Goal: Task Accomplishment & Management: Use online tool/utility

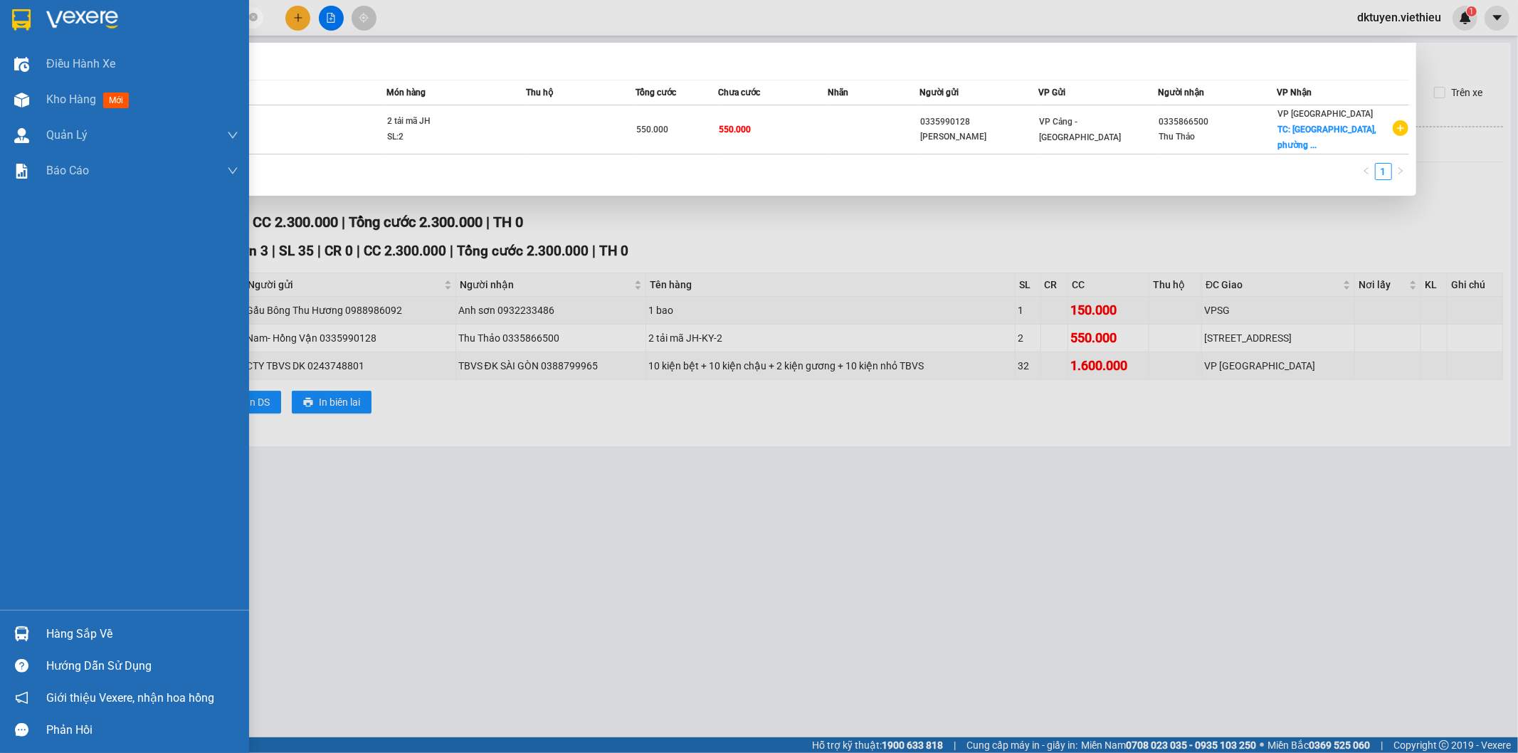
drag, startPoint x: 179, startPoint y: 19, endPoint x: 0, endPoint y: 16, distance: 179.4
click at [0, 16] on section "Kết quả tìm kiếm ( 1 ) Bộ lọc Mã ĐH Trạng thái Món hàng Thu hộ Tổng cước Chưa c…" at bounding box center [759, 376] width 1518 height 753
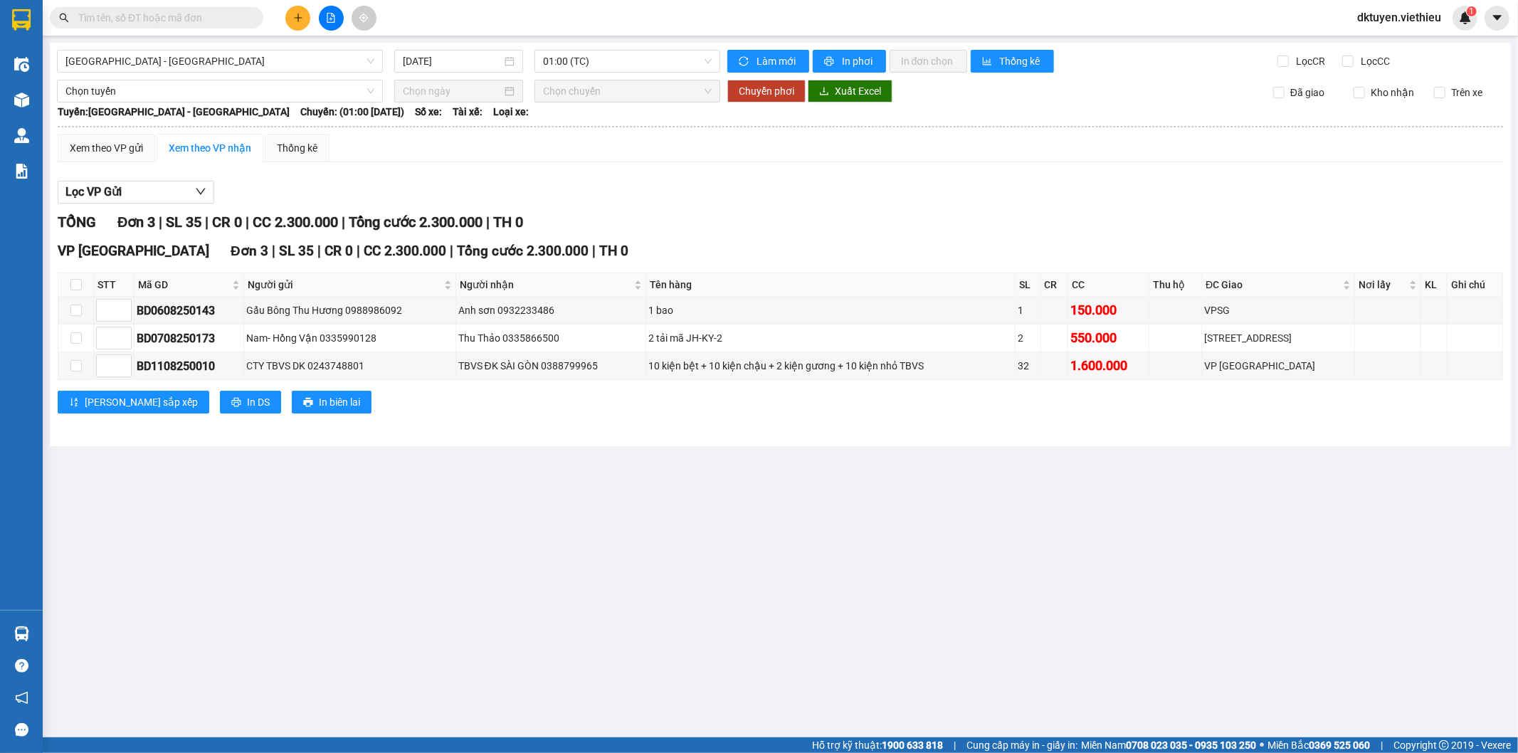
click at [202, 19] on input "text" at bounding box center [162, 18] width 168 height 16
click at [214, 13] on input "text" at bounding box center [162, 18] width 168 height 16
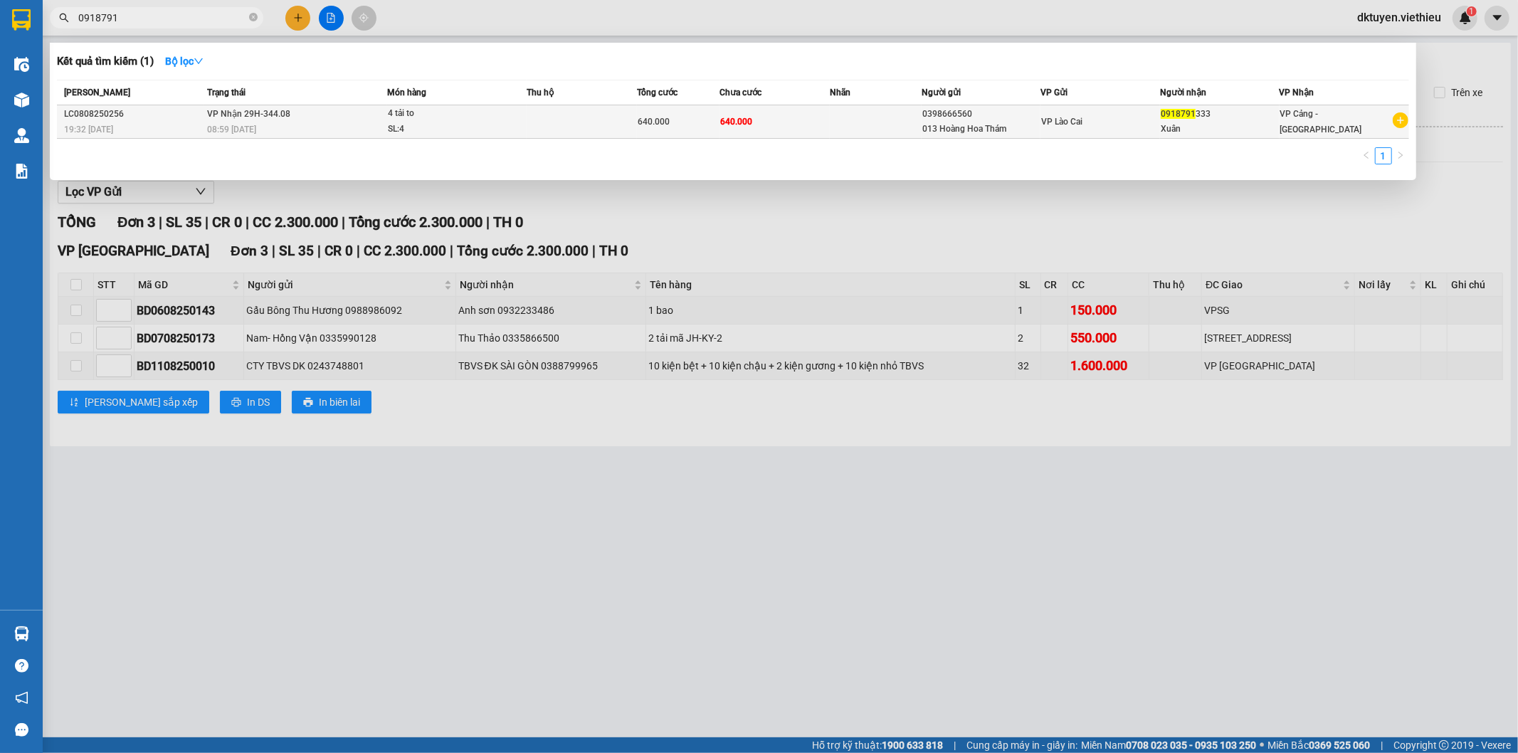
type input "0918791"
click at [988, 118] on div "0398666560" at bounding box center [982, 114] width 118 height 15
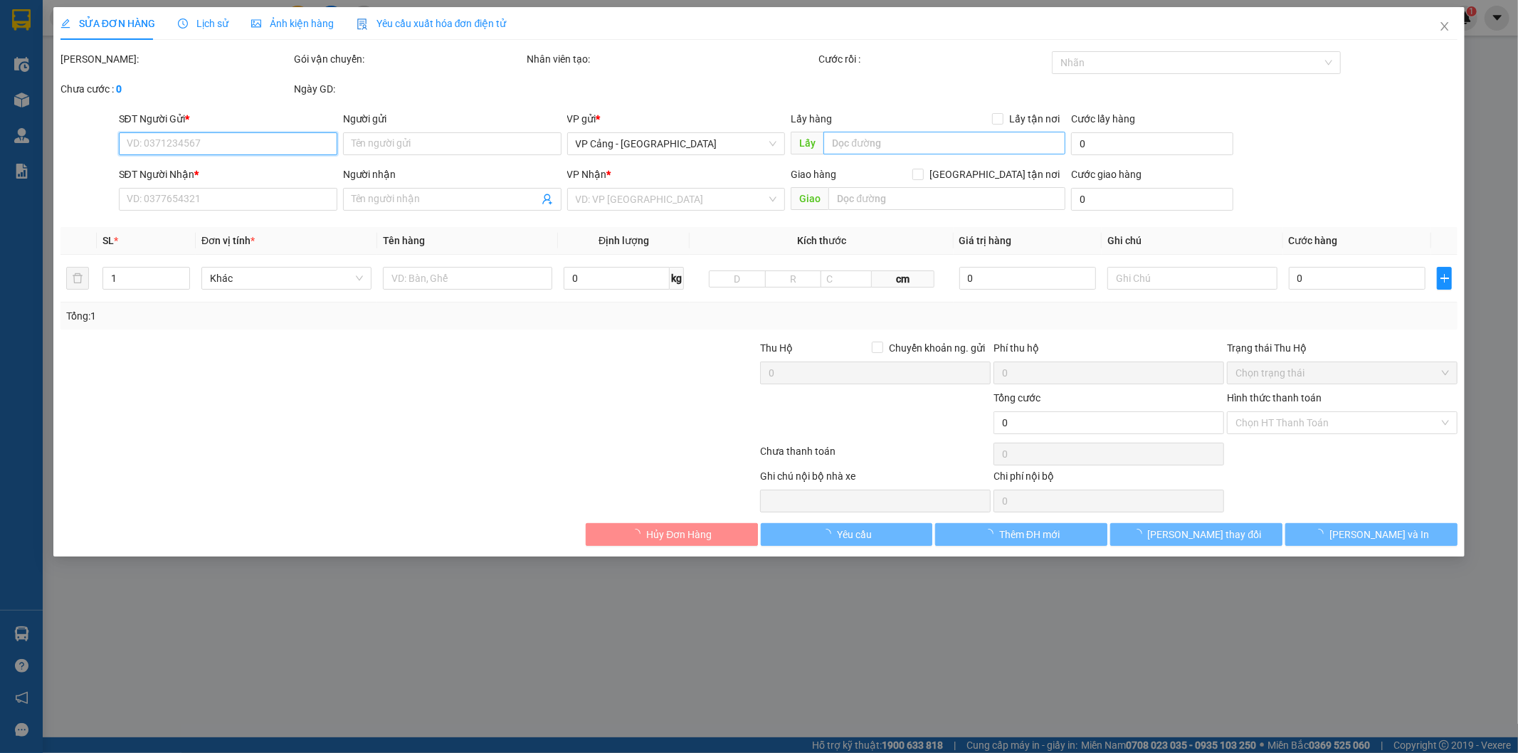
type input "0398666560"
type input "013 Hoàng Hoa Thám"
type input "0918791333"
type input "Xuân"
type input "640.000"
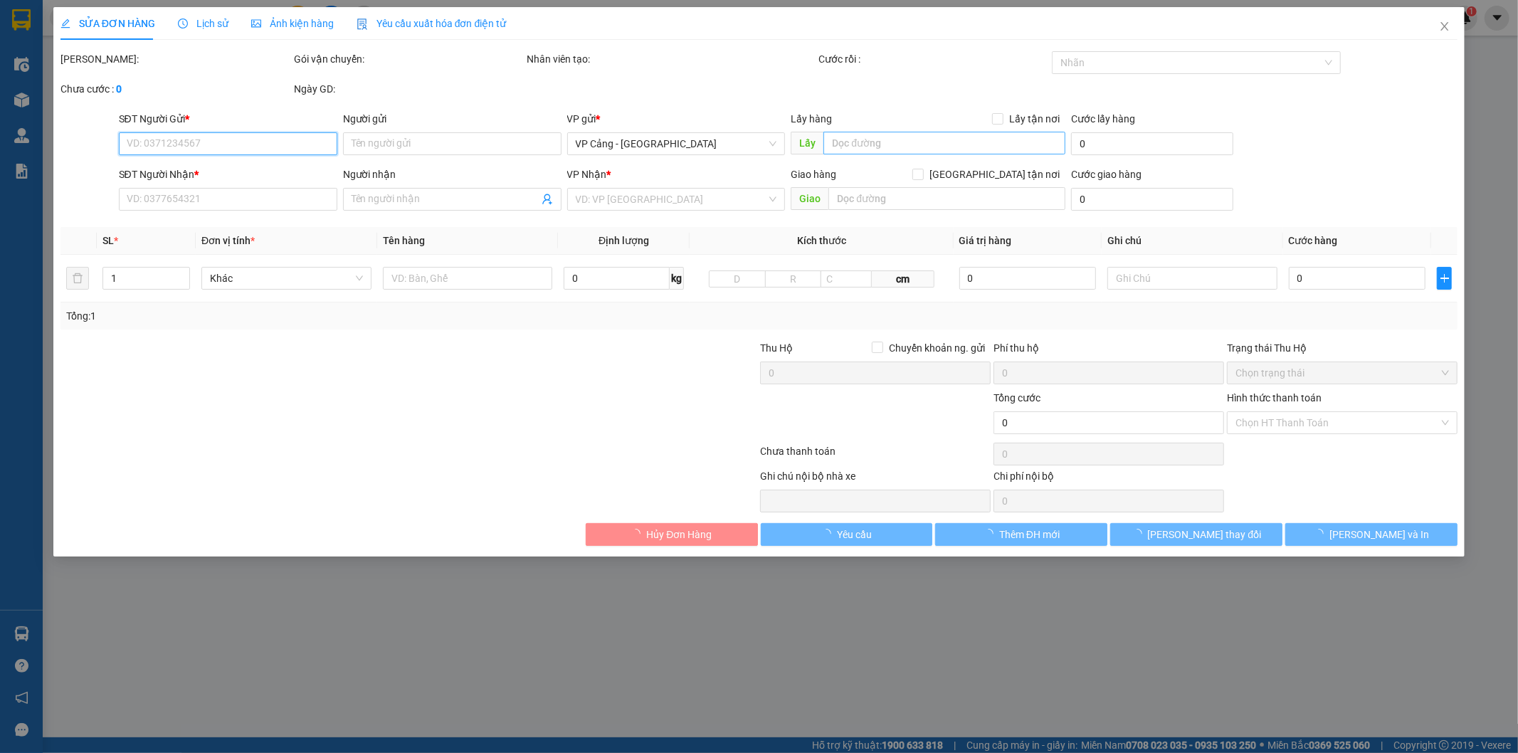
type input "640.000"
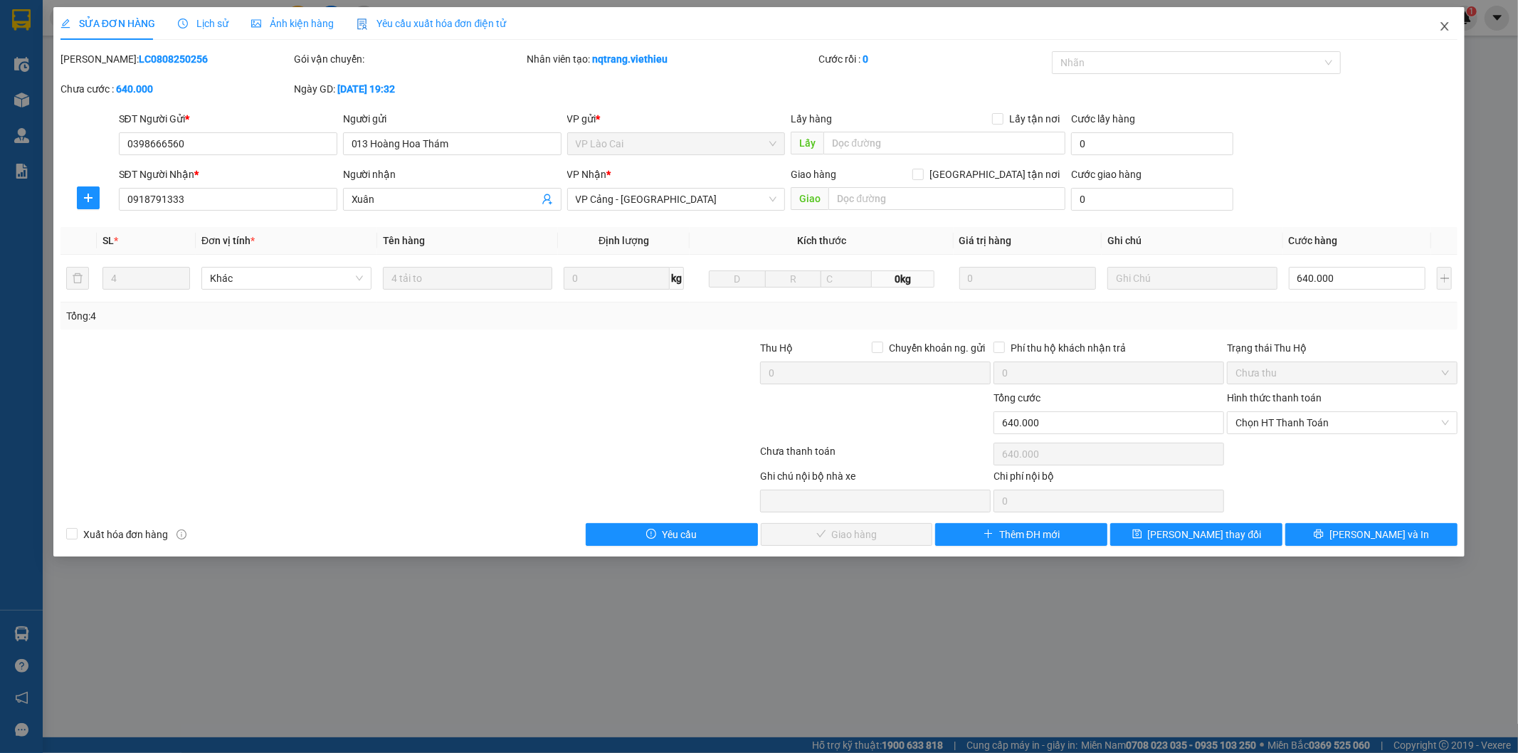
click at [1451, 20] on span "Close" at bounding box center [1445, 27] width 40 height 40
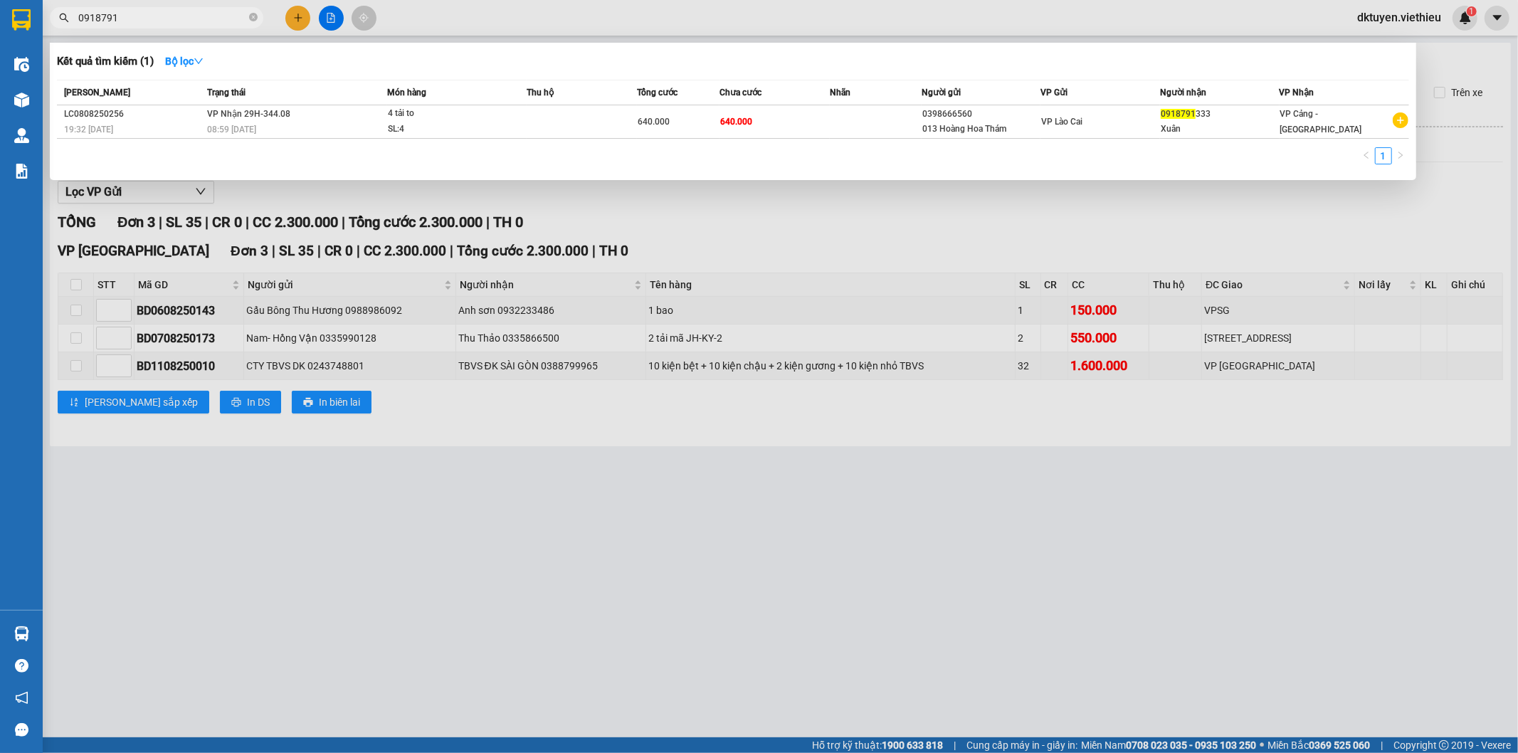
click at [172, 14] on input "0918791" at bounding box center [162, 18] width 168 height 16
click at [194, 19] on input "0918791" at bounding box center [162, 18] width 168 height 16
click at [1310, 540] on div at bounding box center [759, 376] width 1518 height 753
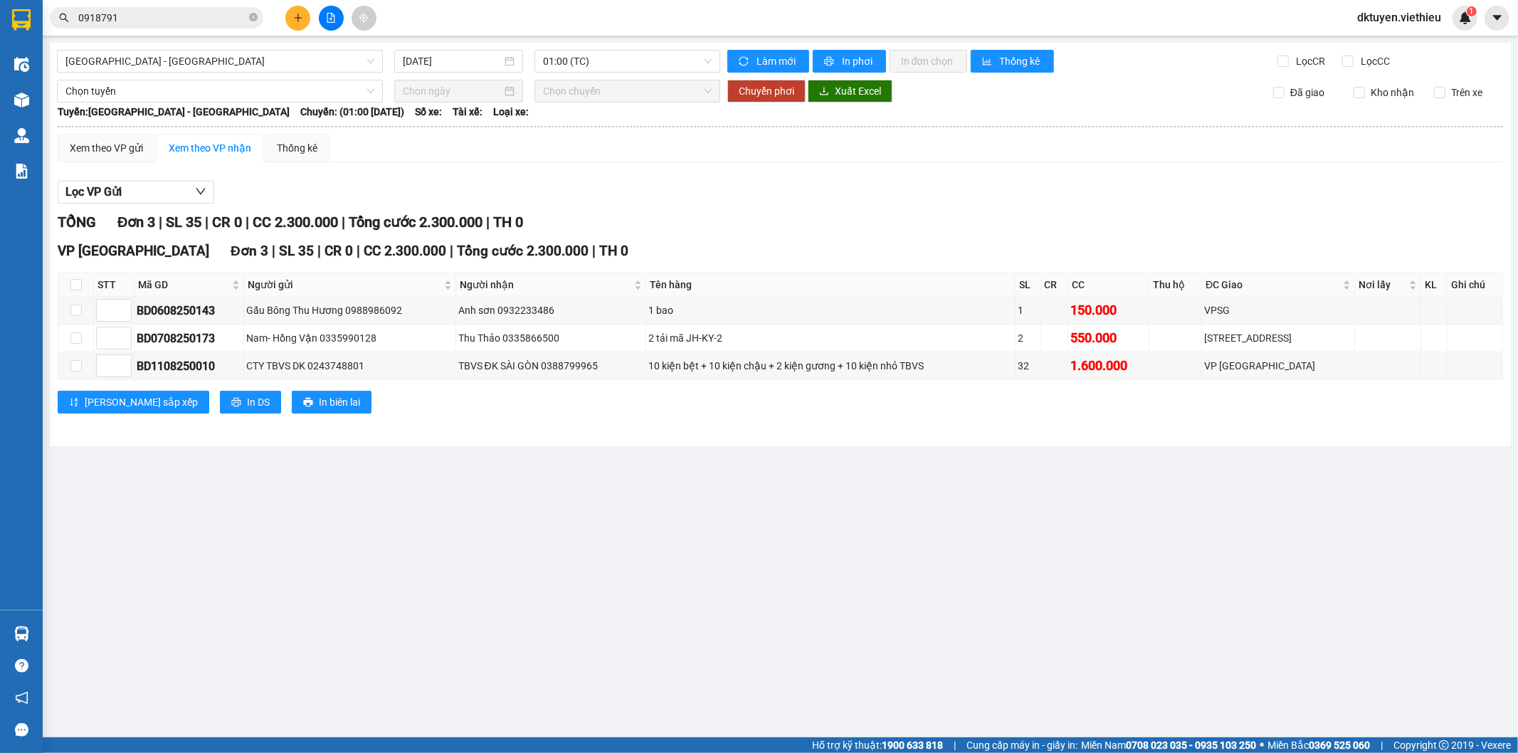
drag, startPoint x: 580, startPoint y: 562, endPoint x: 587, endPoint y: 542, distance: 20.9
click at [580, 563] on main "[GEOGRAPHIC_DATA] - [GEOGRAPHIC_DATA] [DATE] 01:00 (TC) Làm mới In phơi In đơn …" at bounding box center [759, 368] width 1518 height 737
click at [175, 21] on input "0918791" at bounding box center [162, 18] width 168 height 16
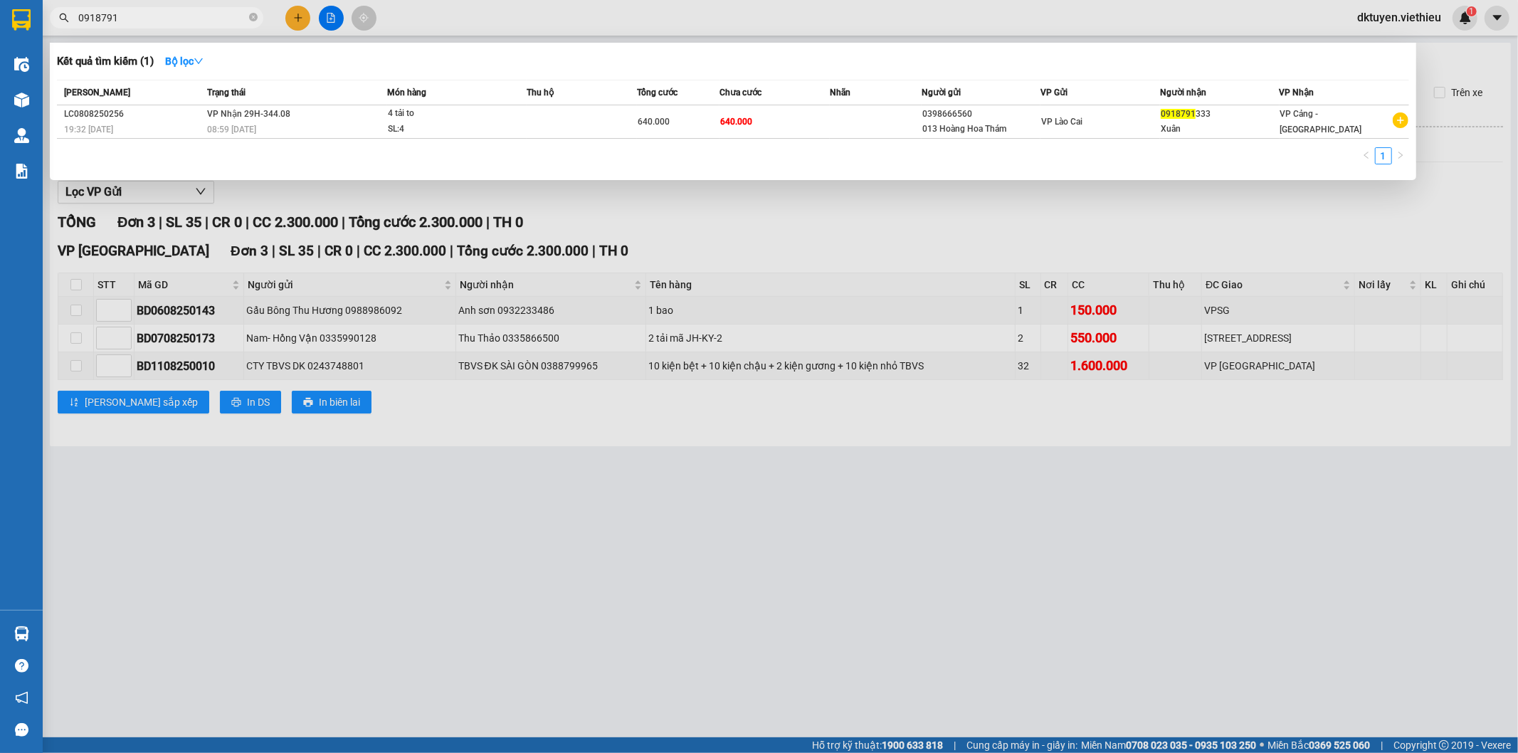
click at [873, 545] on div at bounding box center [759, 376] width 1518 height 753
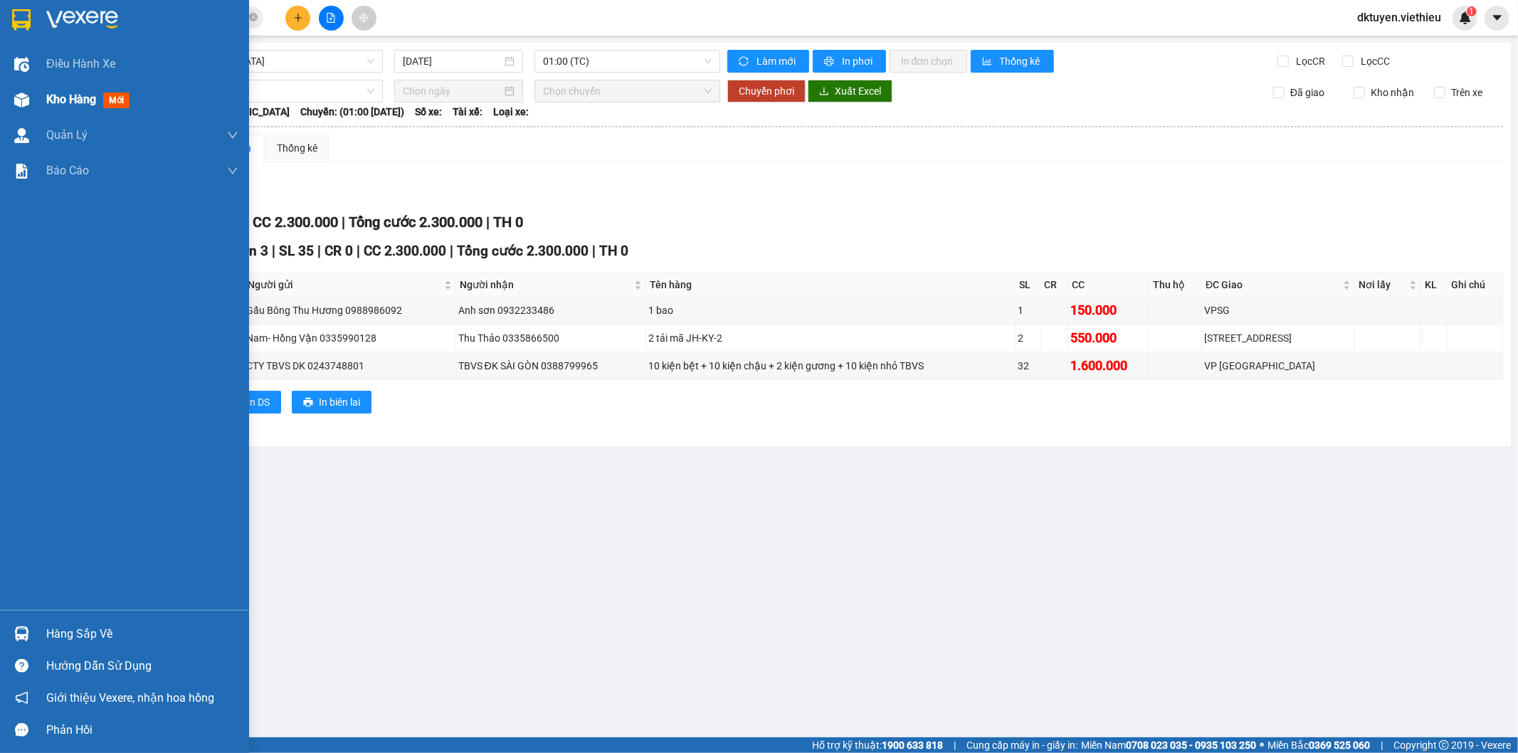
click at [65, 100] on span "Kho hàng" at bounding box center [71, 100] width 50 height 14
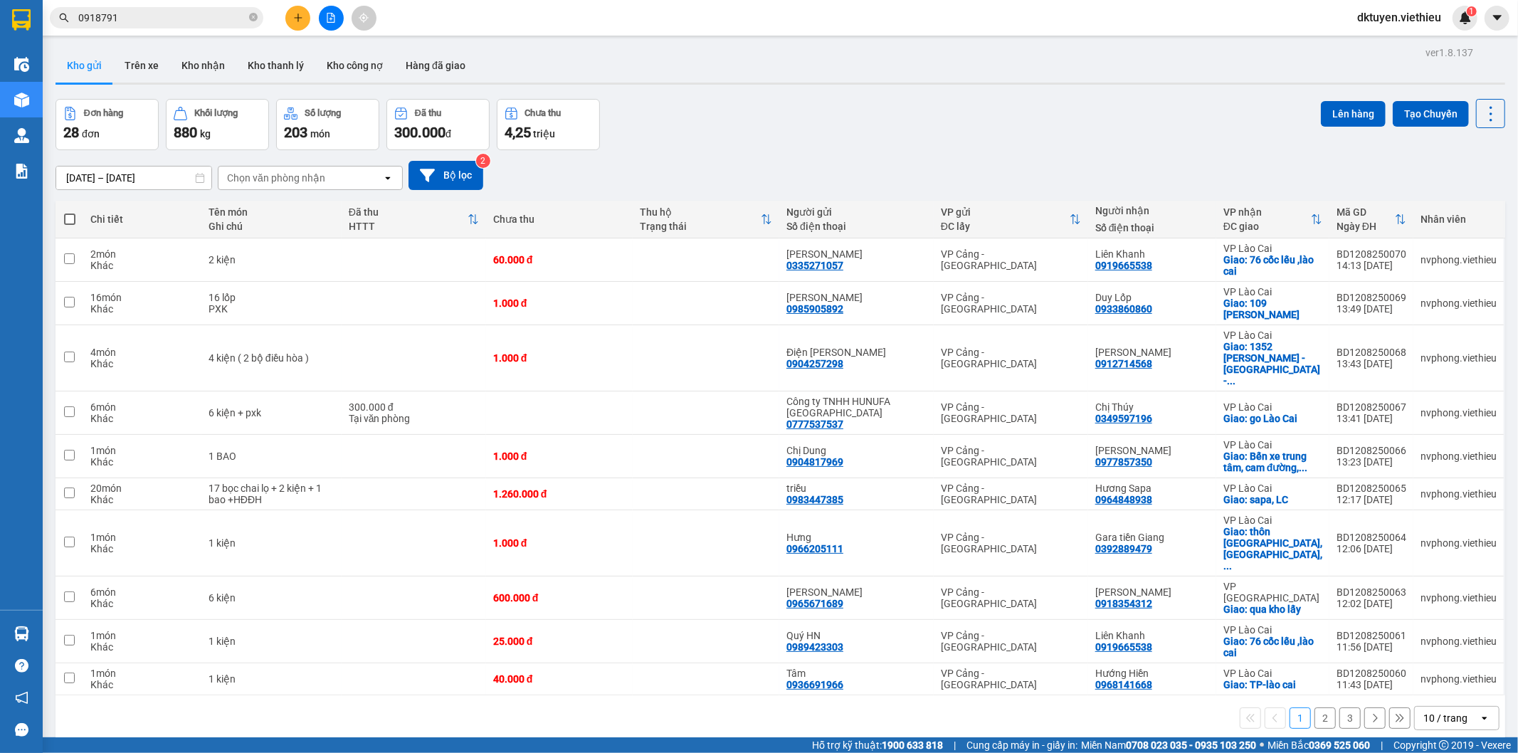
click at [1441, 711] on div "10 / trang" at bounding box center [1446, 718] width 44 height 14
click at [1431, 635] on span "100 / trang" at bounding box center [1439, 631] width 51 height 14
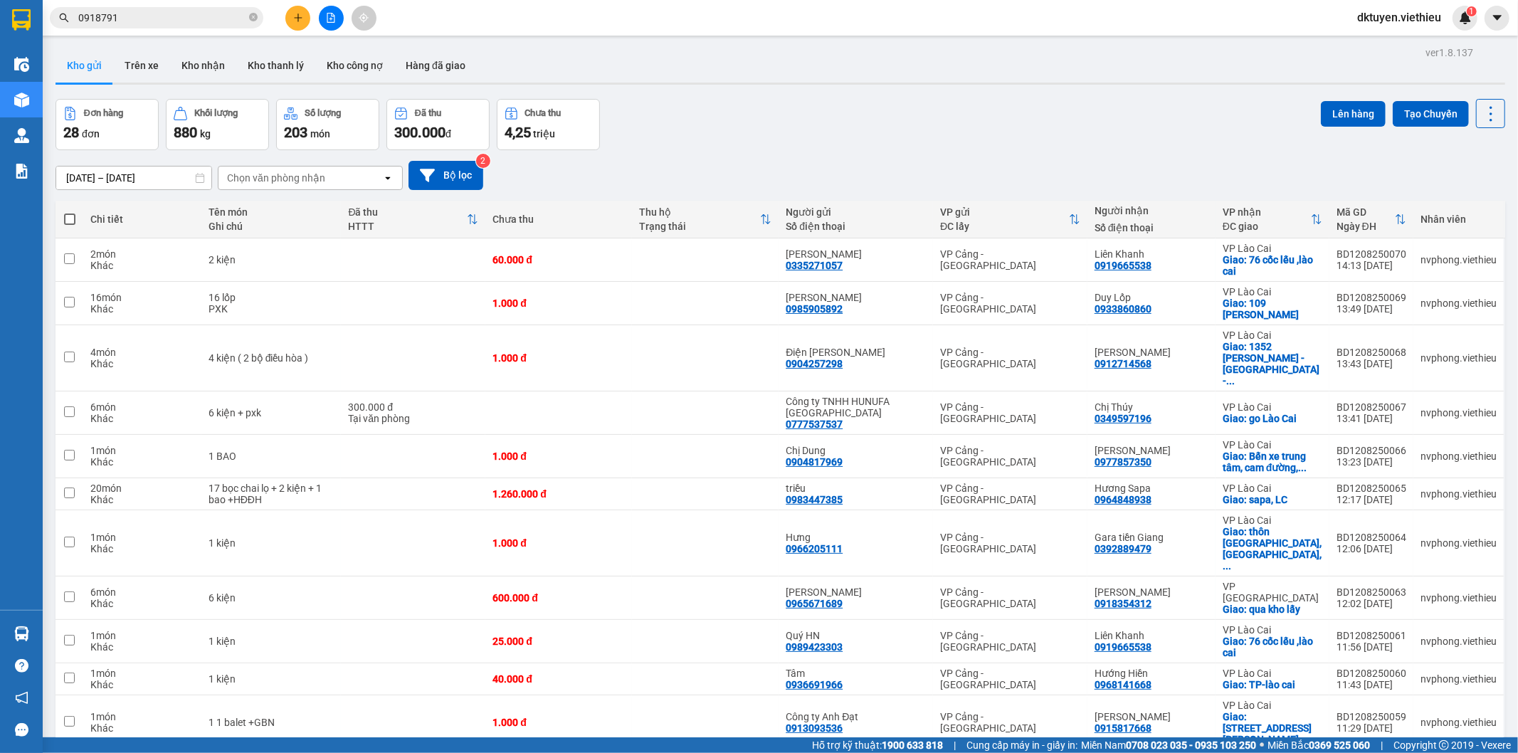
click at [802, 142] on div "Đơn hàng 28 đơn Khối lượng 880 kg Số lượng 203 món Đã thu 300.000 đ Chưa thu 4,…" at bounding box center [781, 124] width 1450 height 51
click at [777, 149] on div "Đơn hàng 28 đơn Khối lượng 880 kg Số lượng 203 món Đã thu 300.000 đ Chưa thu 4,…" at bounding box center [781, 124] width 1450 height 51
click at [1422, 121] on button "Tạo Chuyến" at bounding box center [1431, 114] width 76 height 26
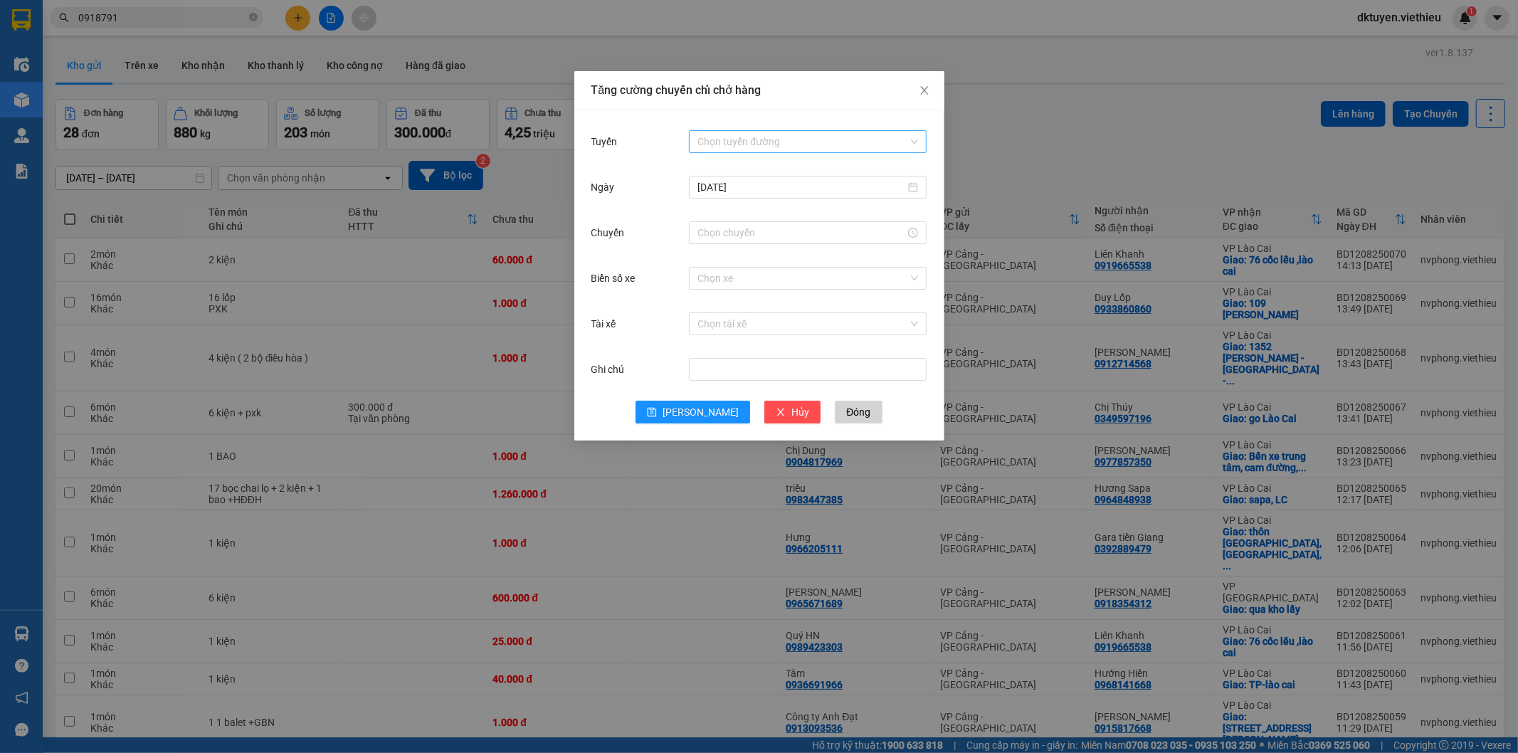
click at [786, 144] on input "Tuyến" at bounding box center [803, 141] width 211 height 21
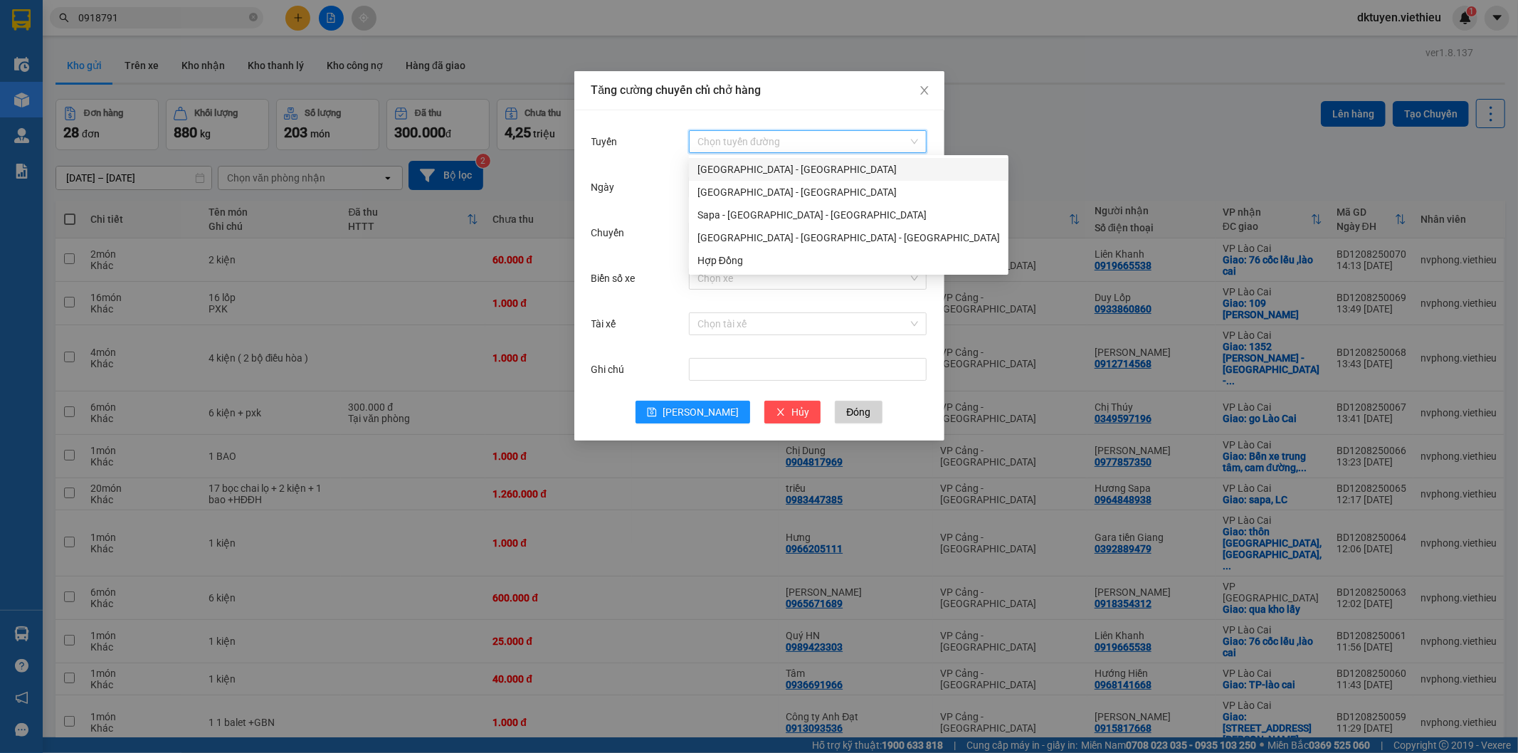
click at [745, 169] on div "[GEOGRAPHIC_DATA] - [GEOGRAPHIC_DATA]" at bounding box center [849, 170] width 303 height 16
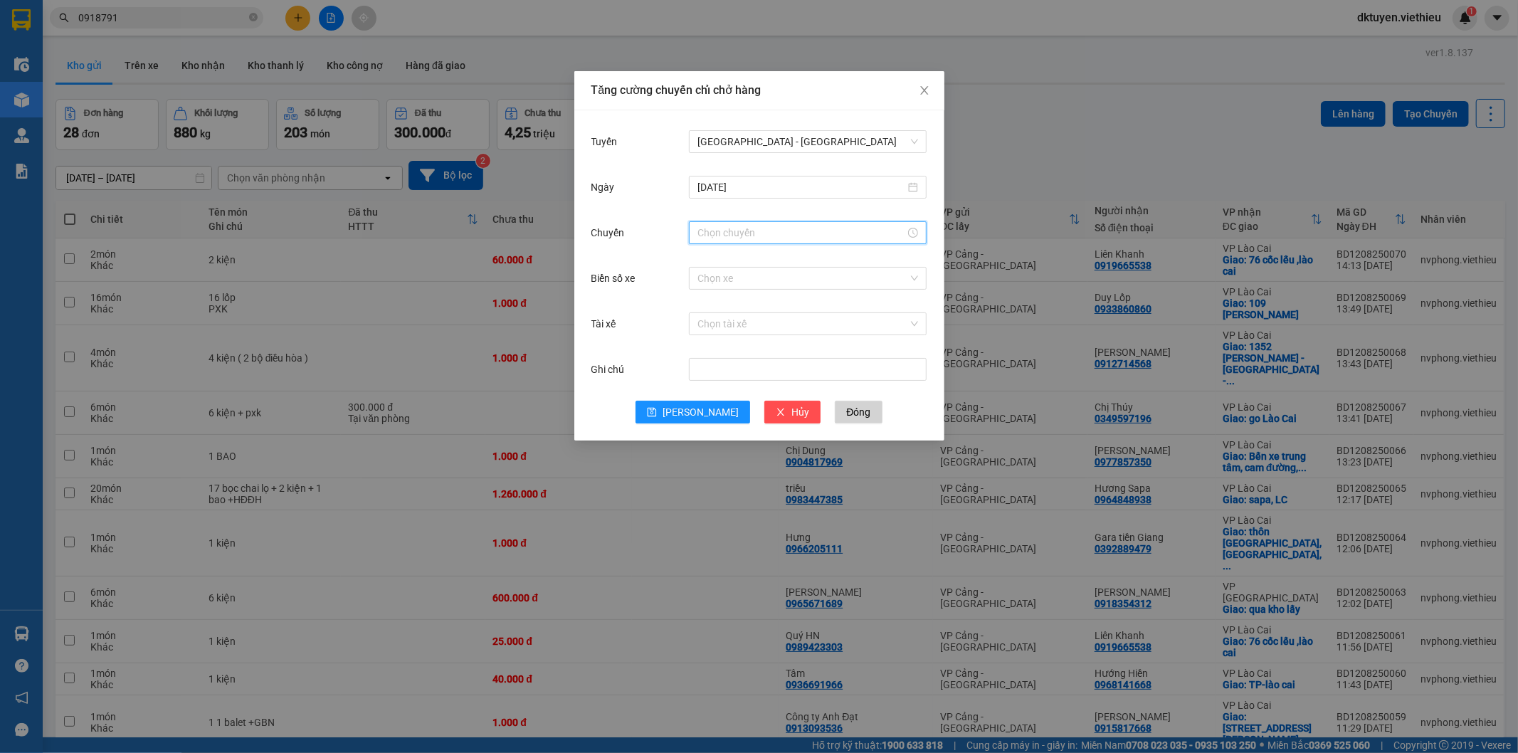
click at [724, 235] on input "Chuyến" at bounding box center [802, 233] width 208 height 16
click at [701, 345] on div "16" at bounding box center [709, 342] width 40 height 20
type input "16:00"
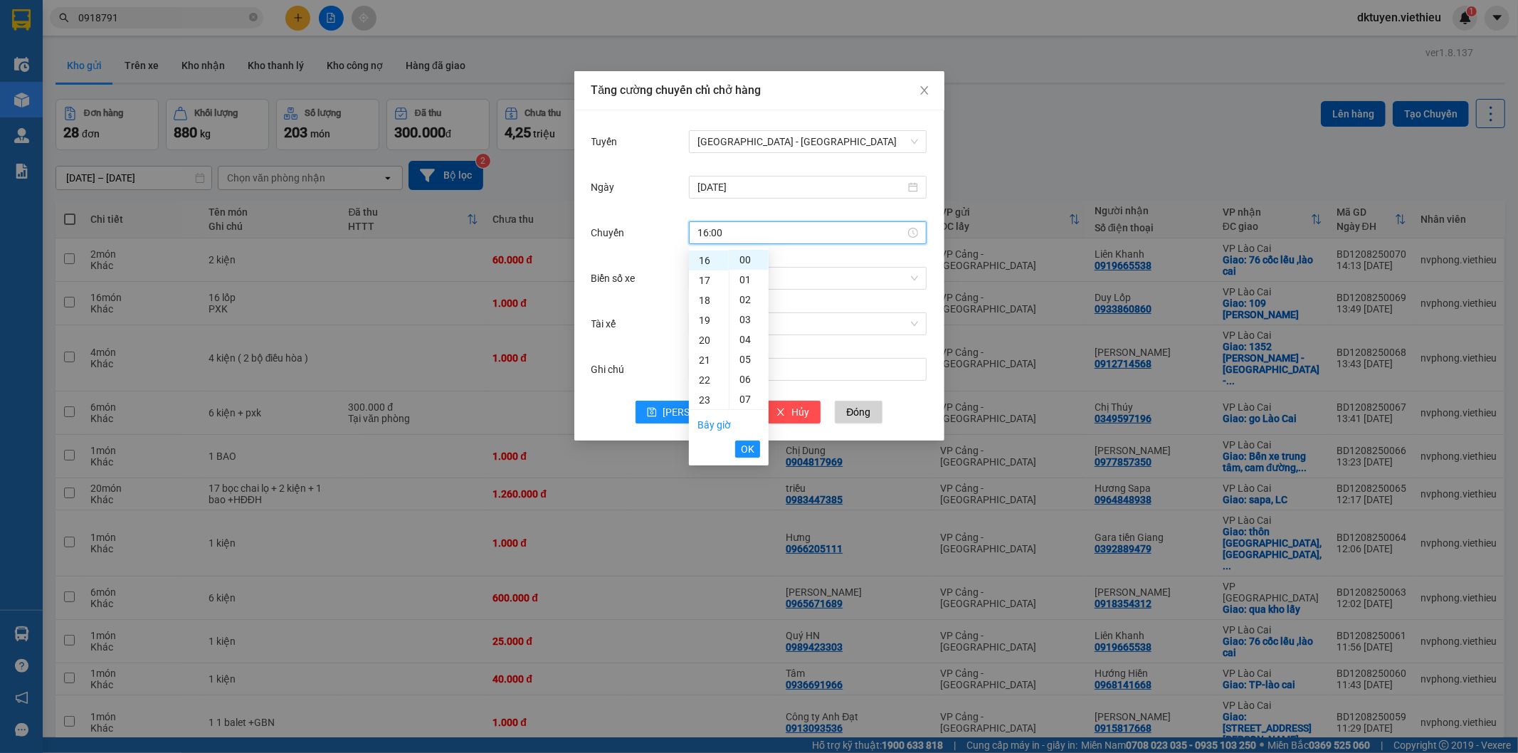
click at [745, 443] on button "OK" at bounding box center [747, 449] width 25 height 17
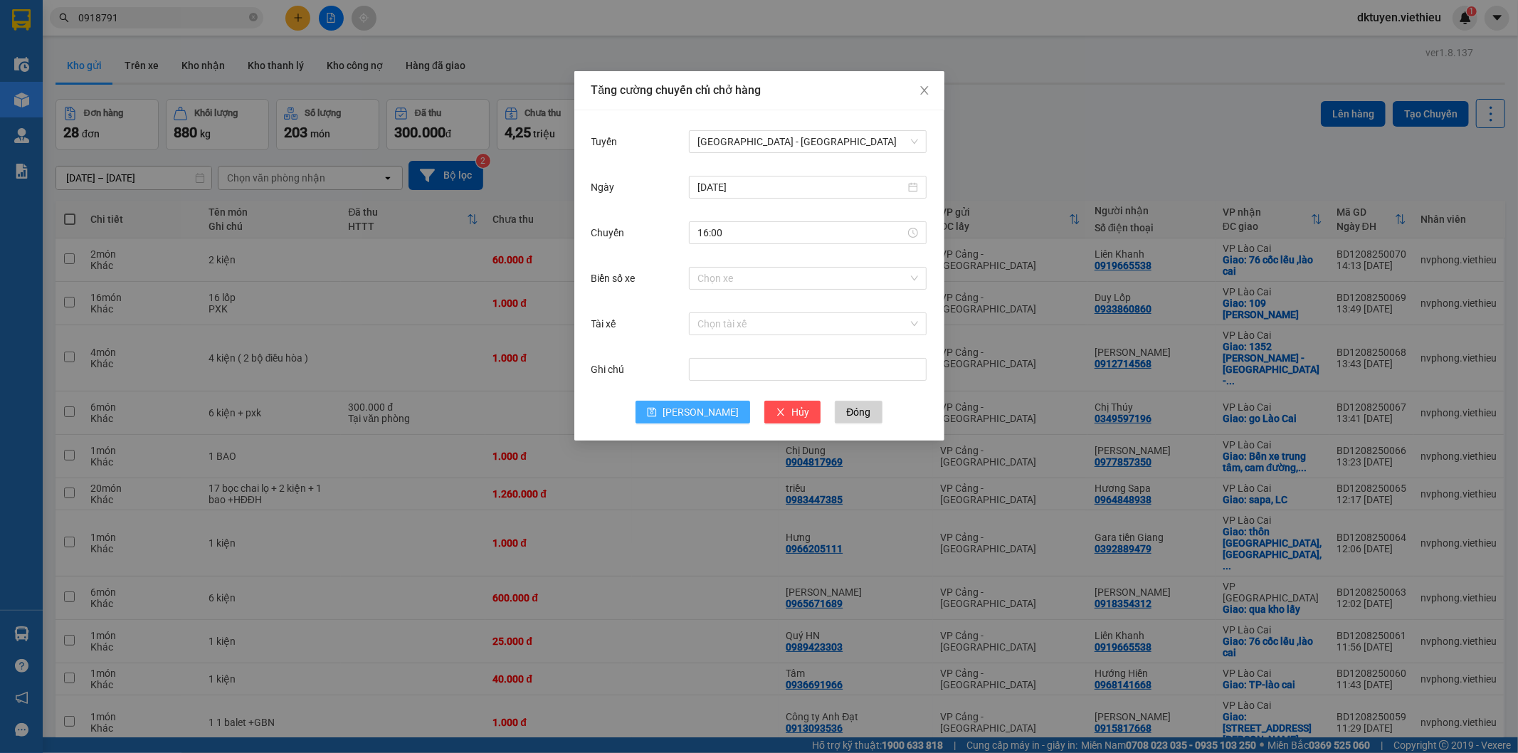
click at [700, 414] on span "[PERSON_NAME]" at bounding box center [701, 412] width 76 height 16
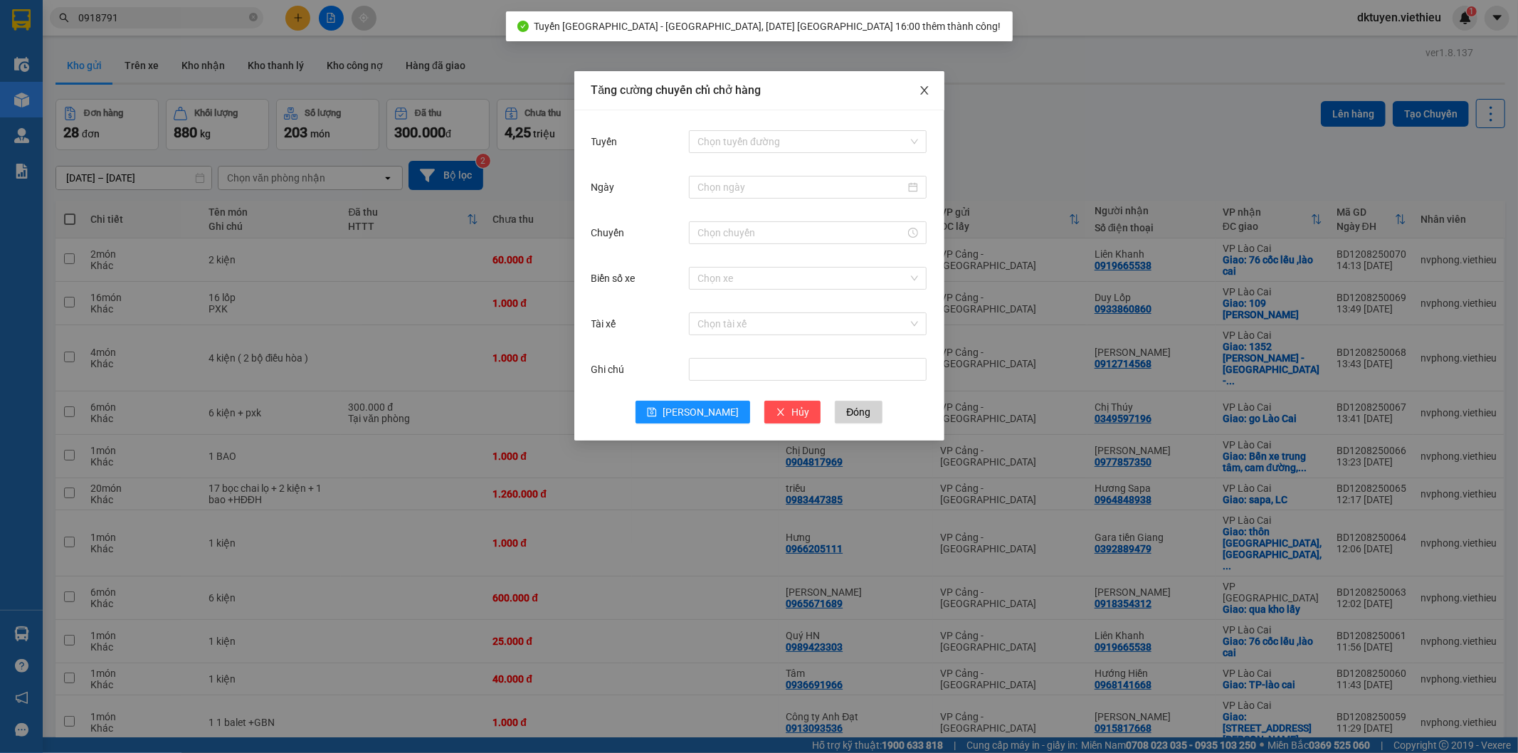
click at [925, 90] on icon "close" at bounding box center [924, 90] width 8 height 9
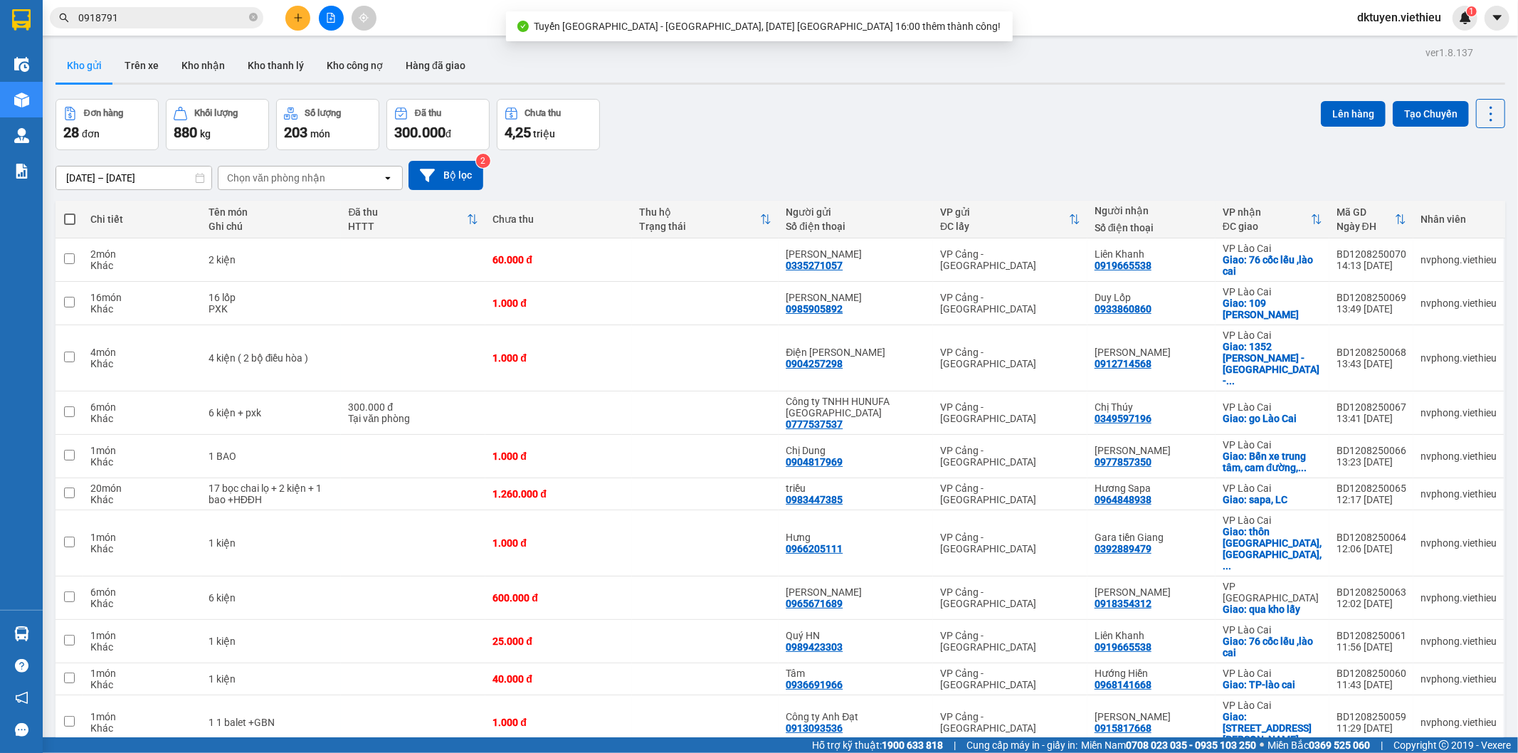
click at [921, 105] on div "Đơn hàng 28 đơn Khối lượng 880 kg Số lượng 203 món Đã thu 300.000 đ Chưa thu 4,…" at bounding box center [781, 124] width 1450 height 51
click at [255, 179] on div "Chọn văn phòng nhận" at bounding box center [276, 178] width 98 height 14
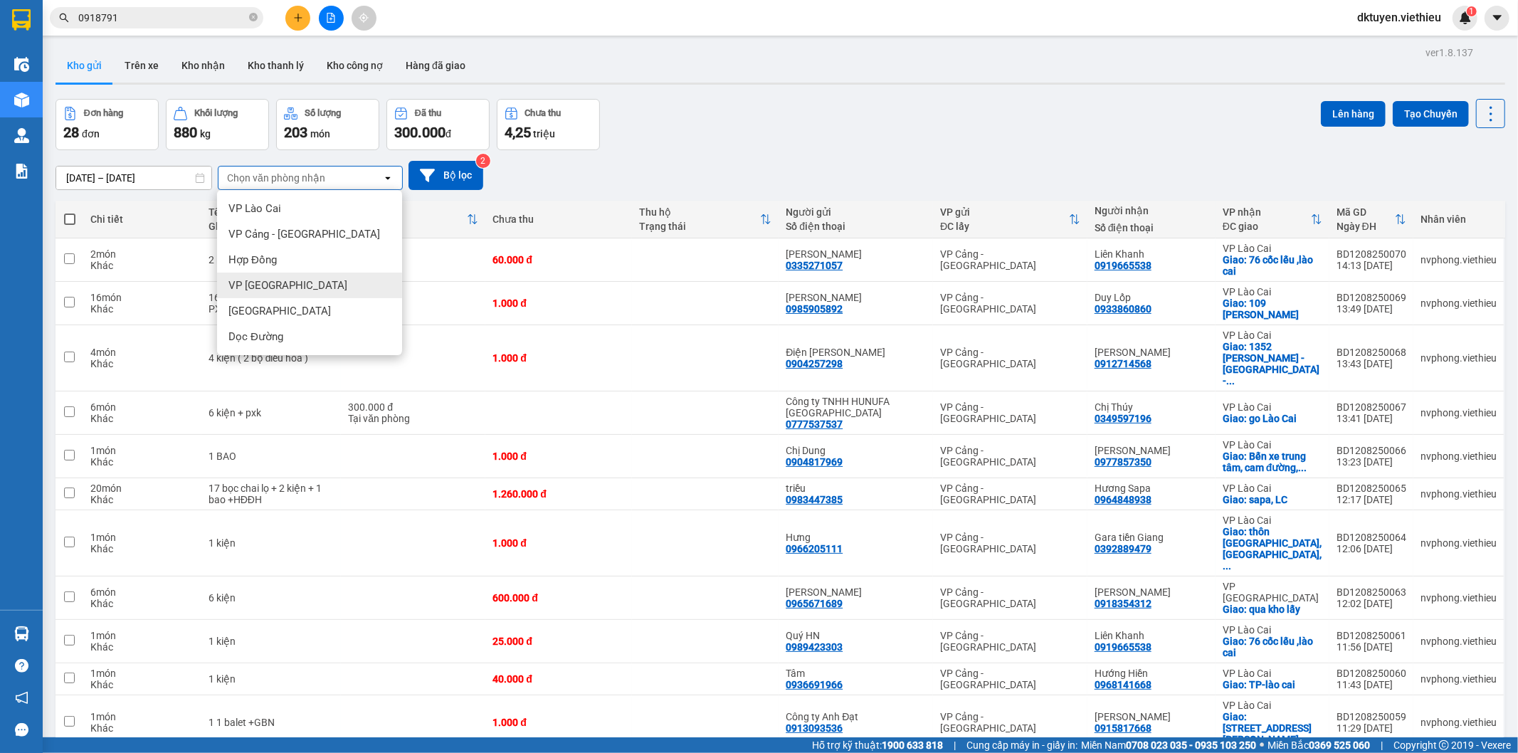
click at [280, 279] on span "VP [GEOGRAPHIC_DATA]" at bounding box center [287, 285] width 119 height 14
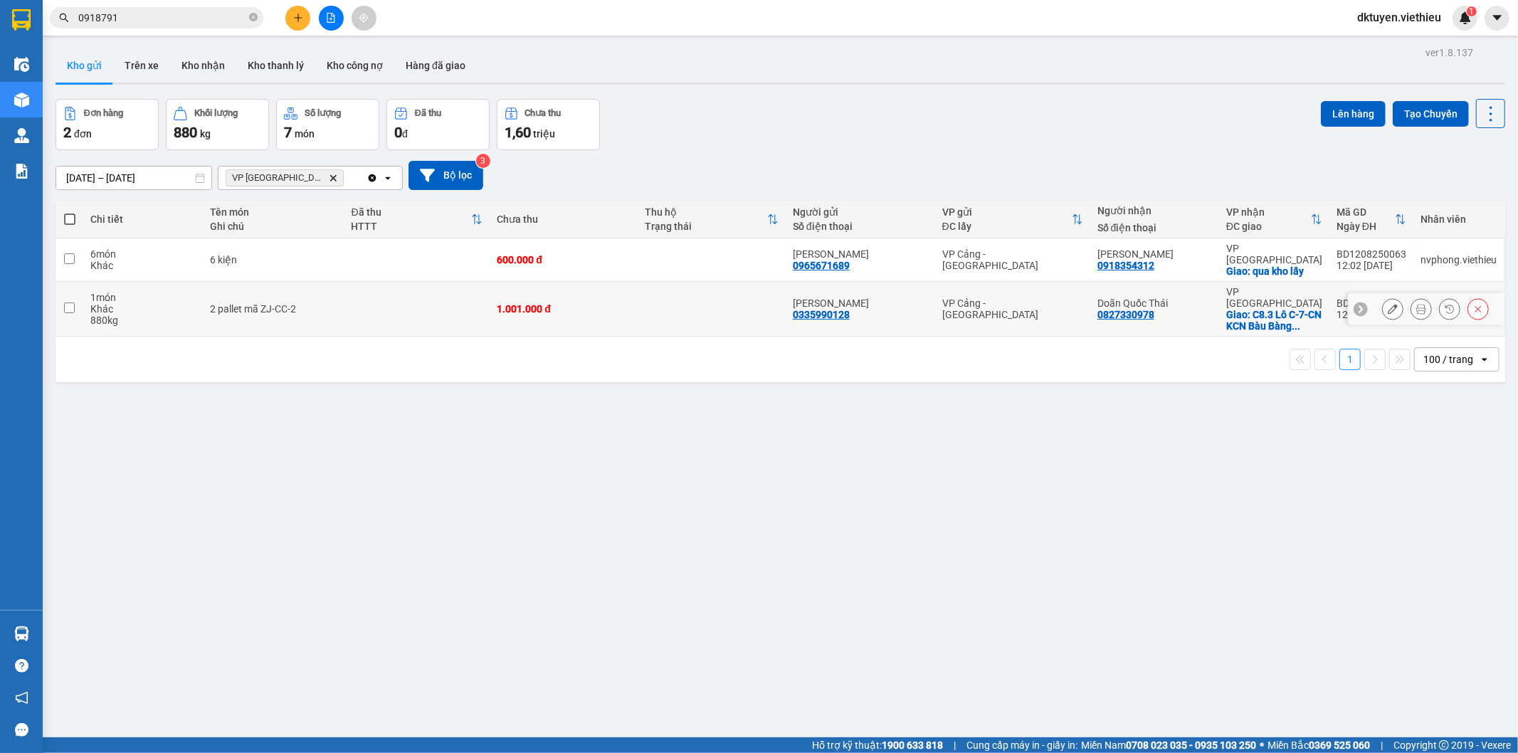
click at [76, 292] on td at bounding box center [70, 309] width 28 height 55
checkbox input "true"
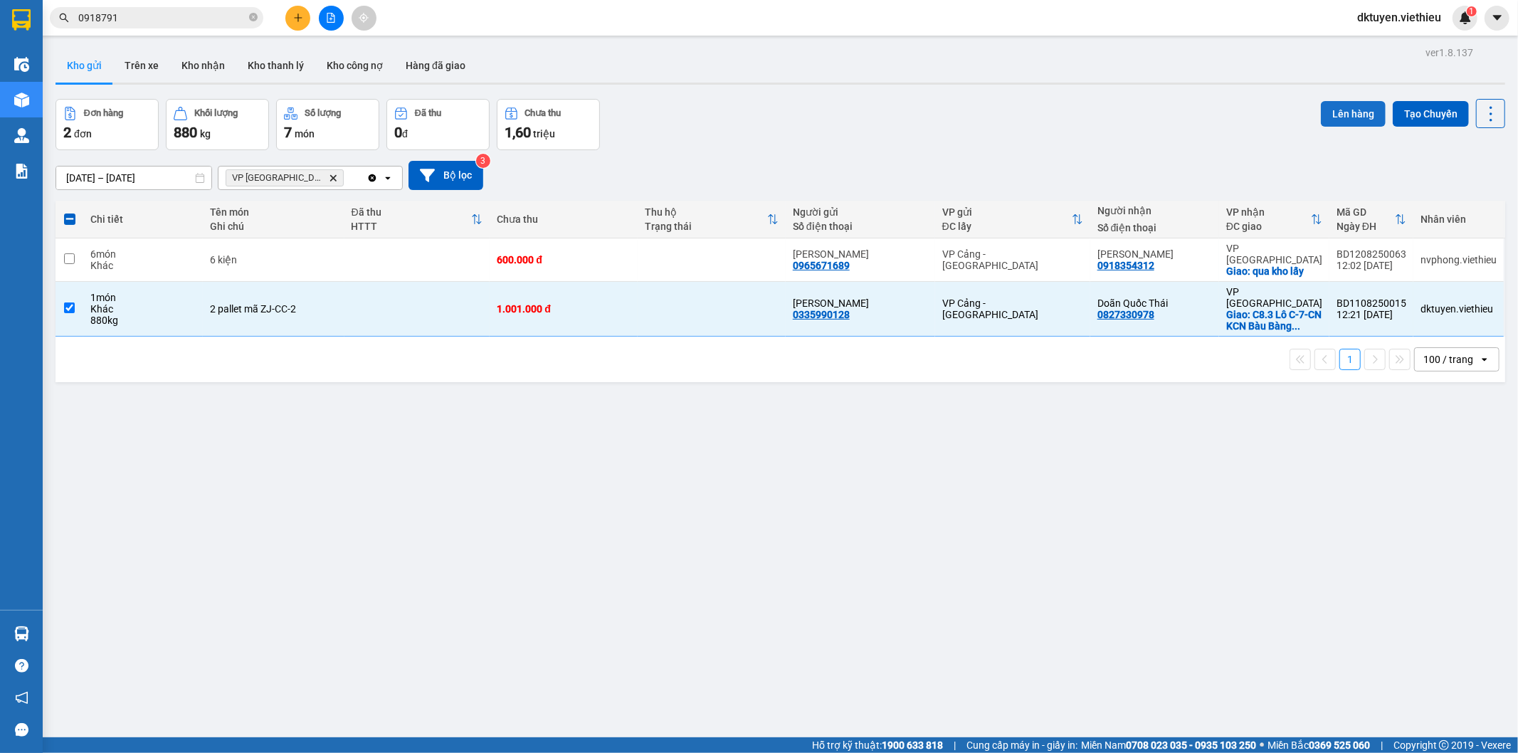
click at [1350, 108] on button "Lên hàng" at bounding box center [1353, 114] width 65 height 26
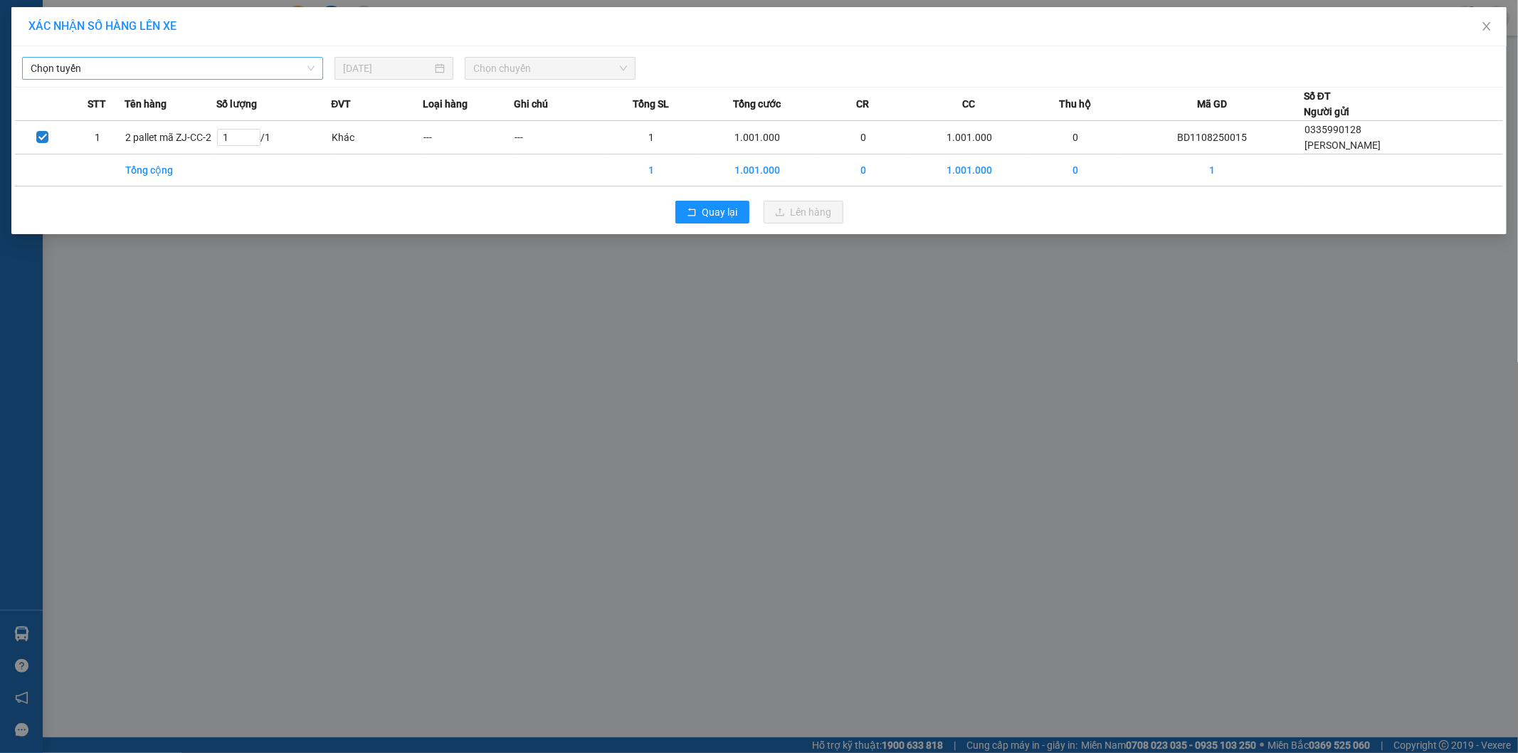
click at [133, 64] on span "Chọn tuyến" at bounding box center [173, 68] width 284 height 21
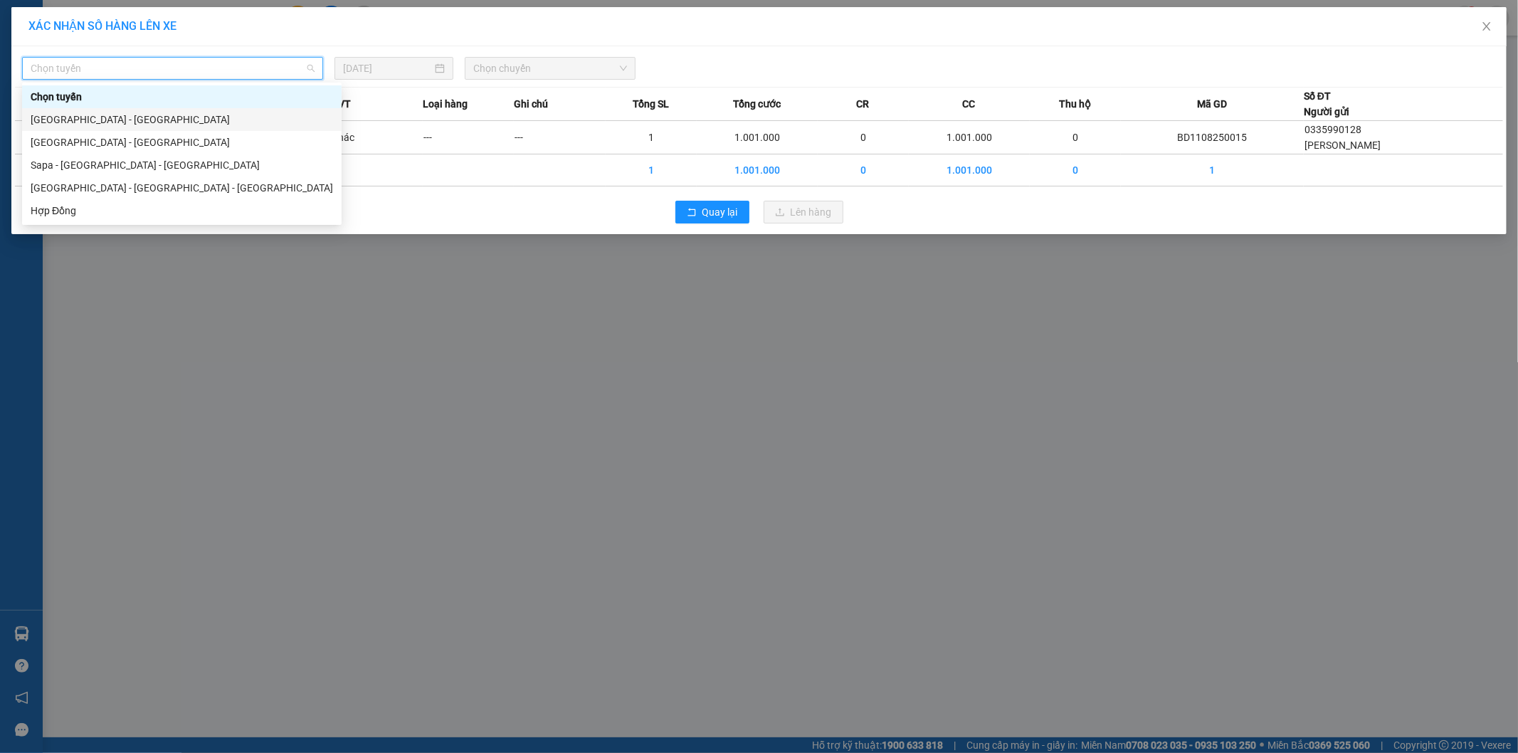
drag, startPoint x: 102, startPoint y: 117, endPoint x: 178, endPoint y: 108, distance: 76.6
click at [105, 117] on div "[GEOGRAPHIC_DATA] - [GEOGRAPHIC_DATA]" at bounding box center [182, 120] width 303 height 16
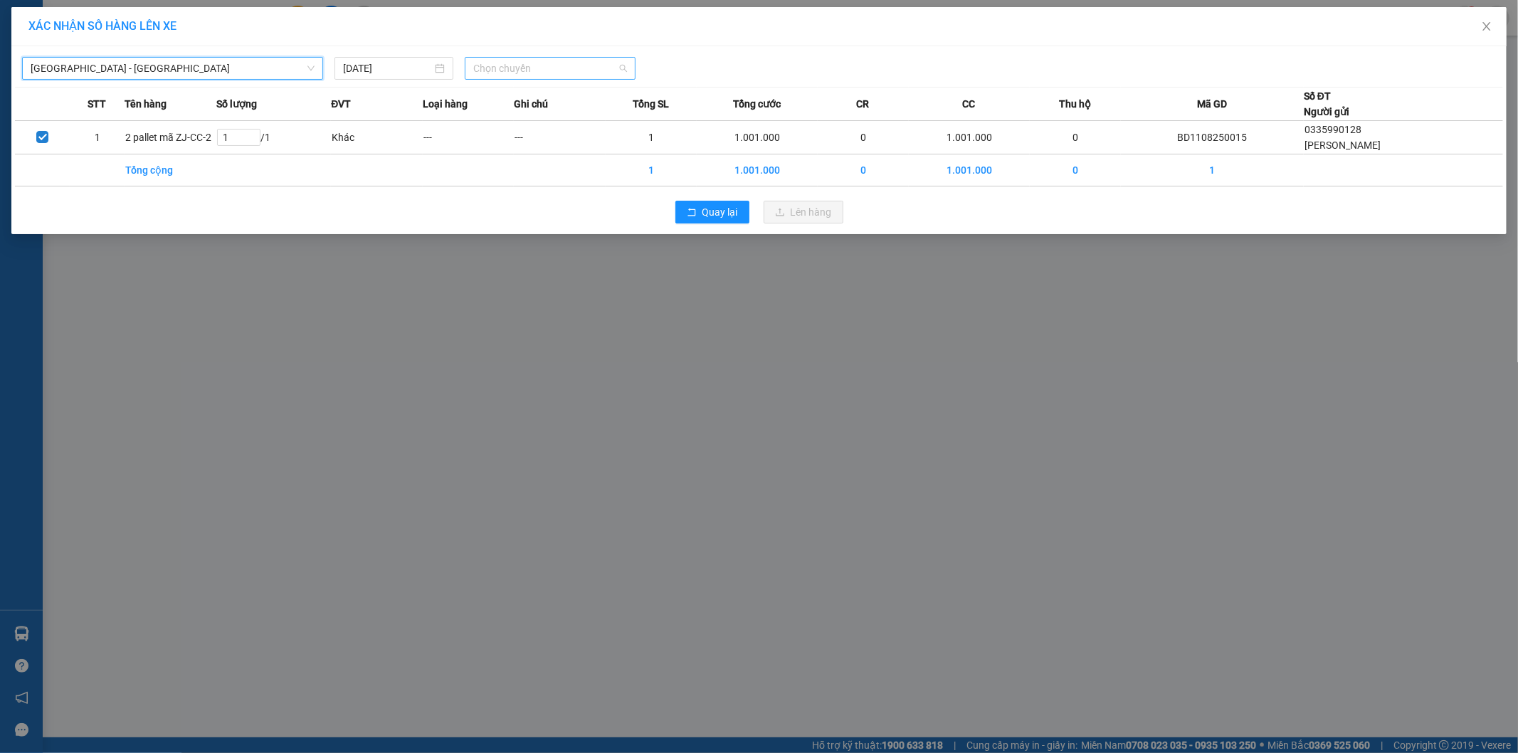
click at [547, 71] on span "Chọn chuyến" at bounding box center [550, 68] width 154 height 21
click at [523, 137] on div "16:00 (TC)" at bounding box center [528, 143] width 111 height 16
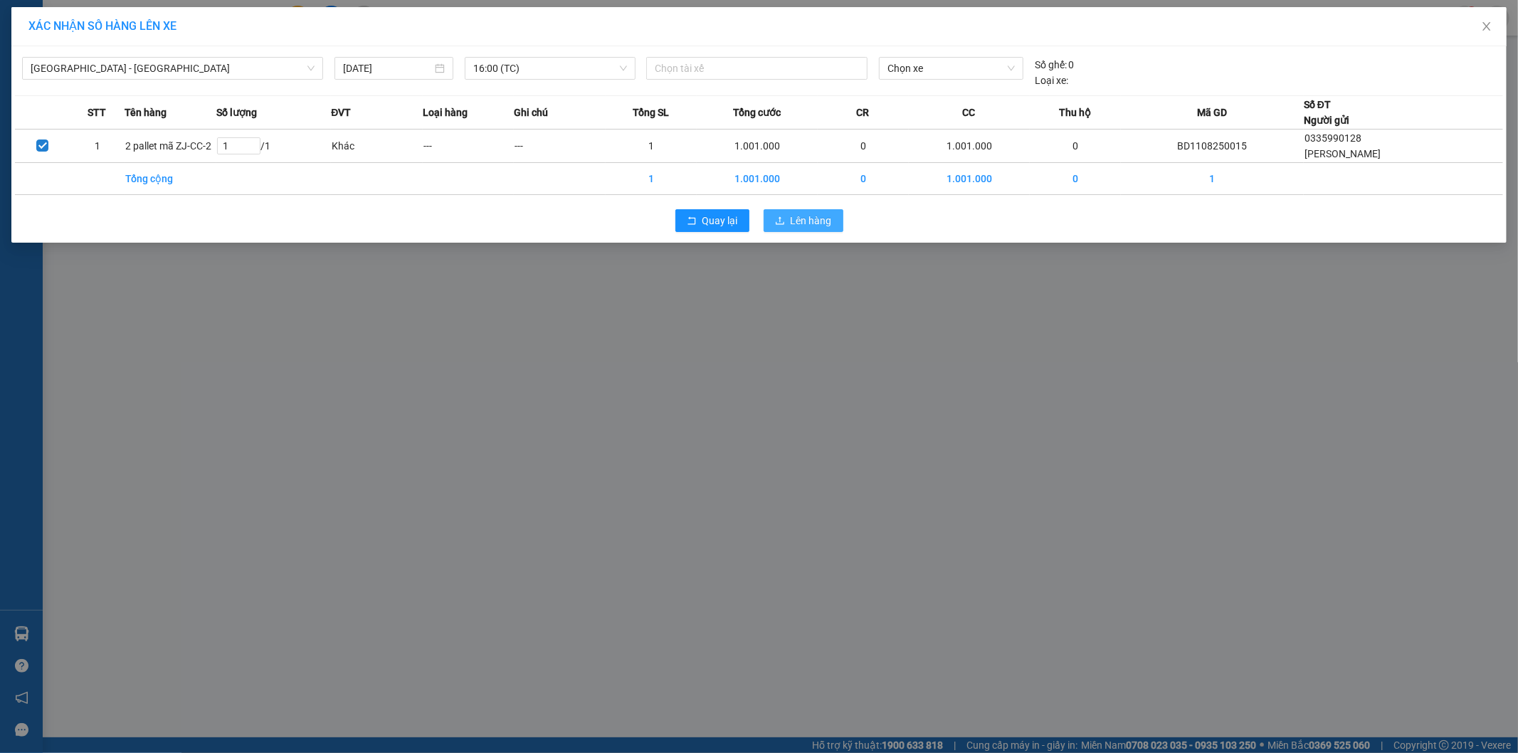
click at [823, 224] on span "Lên hàng" at bounding box center [811, 221] width 41 height 16
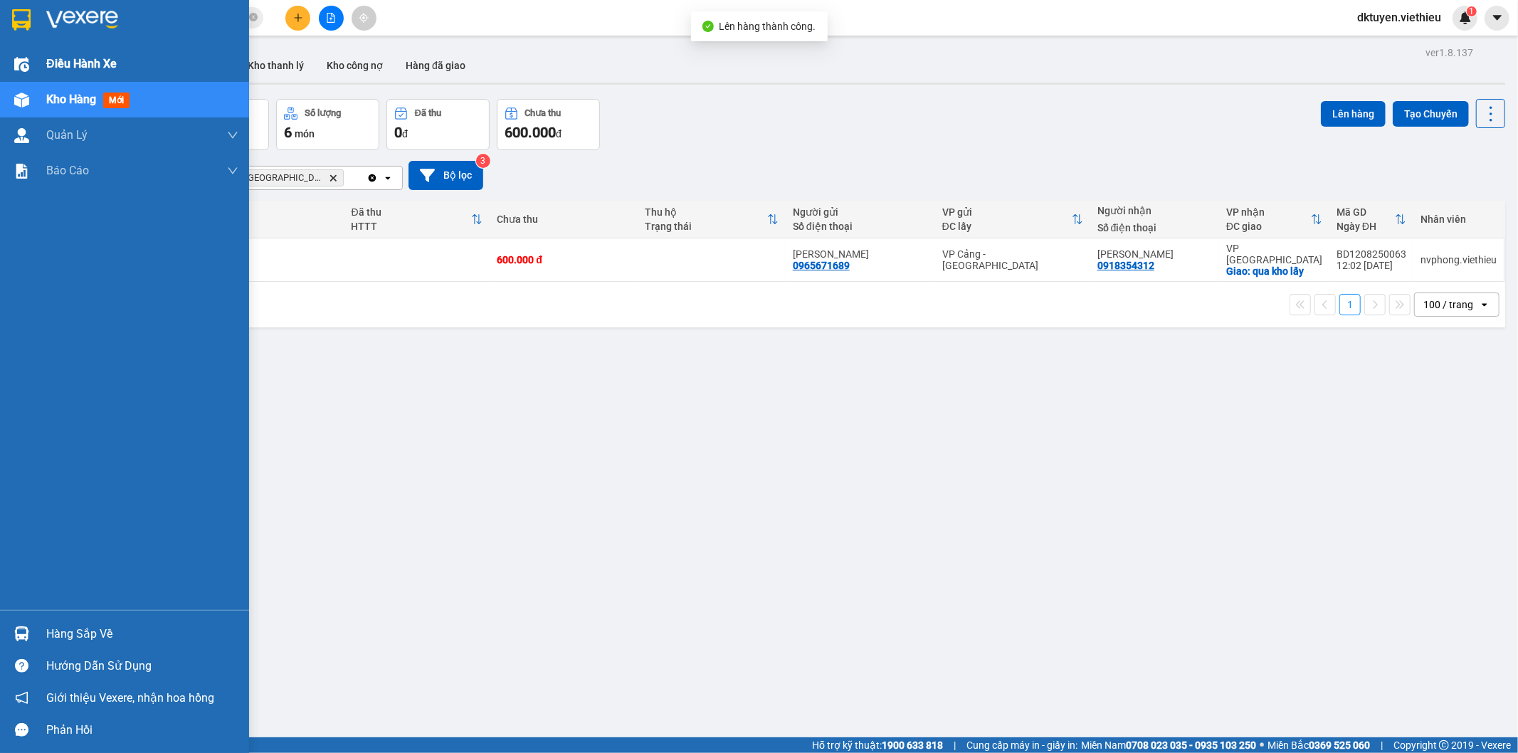
click at [98, 60] on span "Điều hành xe" at bounding box center [81, 64] width 70 height 18
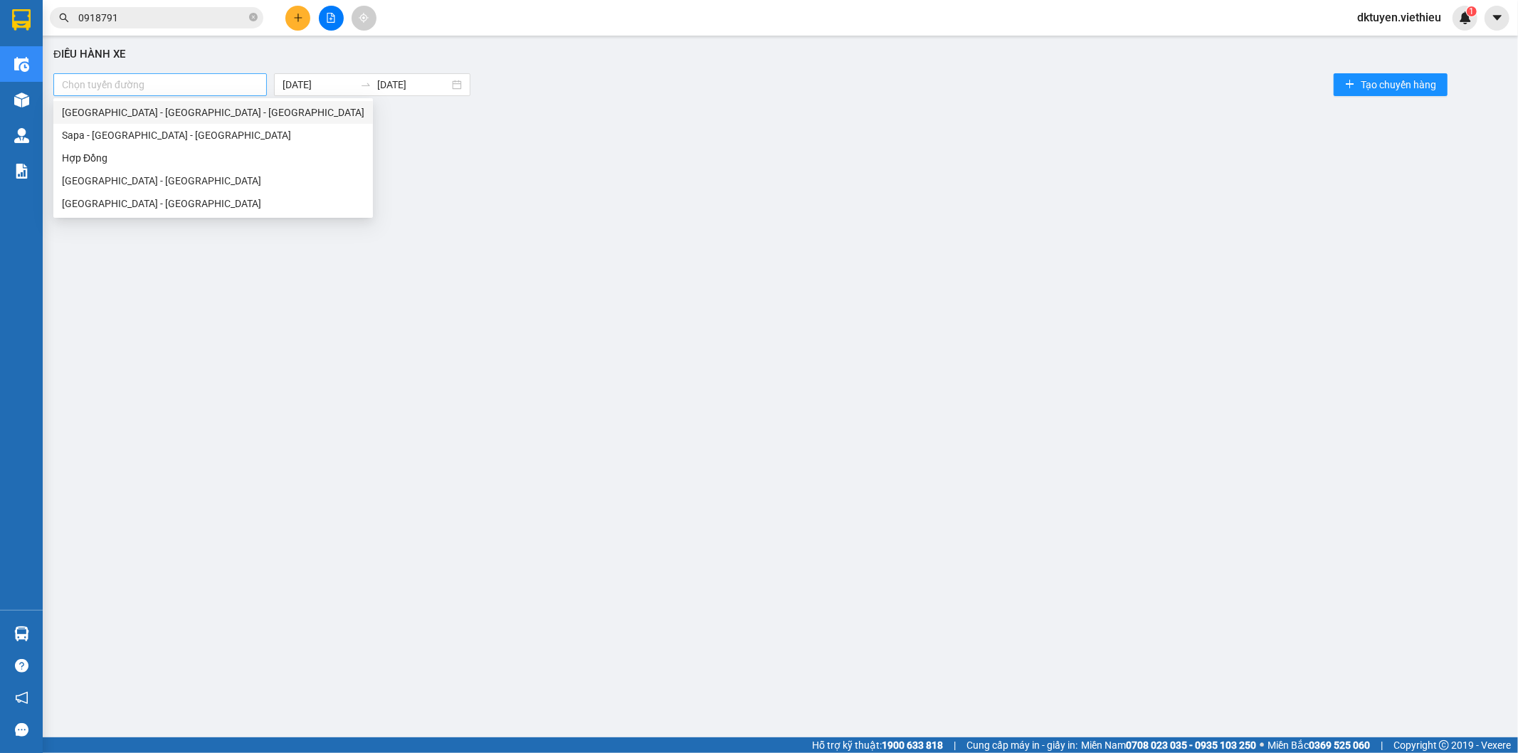
click at [191, 83] on div at bounding box center [160, 84] width 206 height 17
click at [144, 182] on div "[GEOGRAPHIC_DATA] - [GEOGRAPHIC_DATA]" at bounding box center [213, 181] width 303 height 16
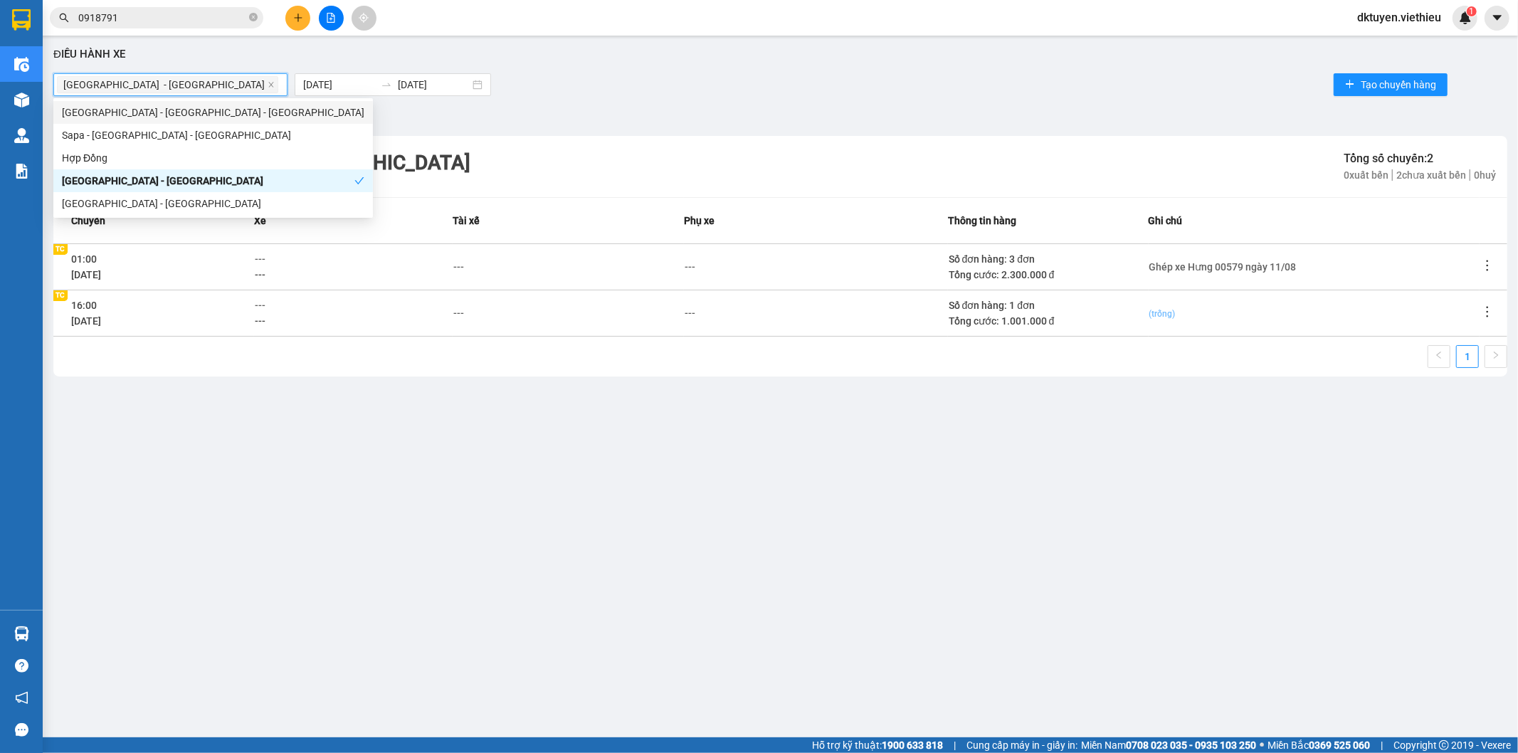
click at [1163, 315] on span "(trống)" at bounding box center [1163, 314] width 26 height 10
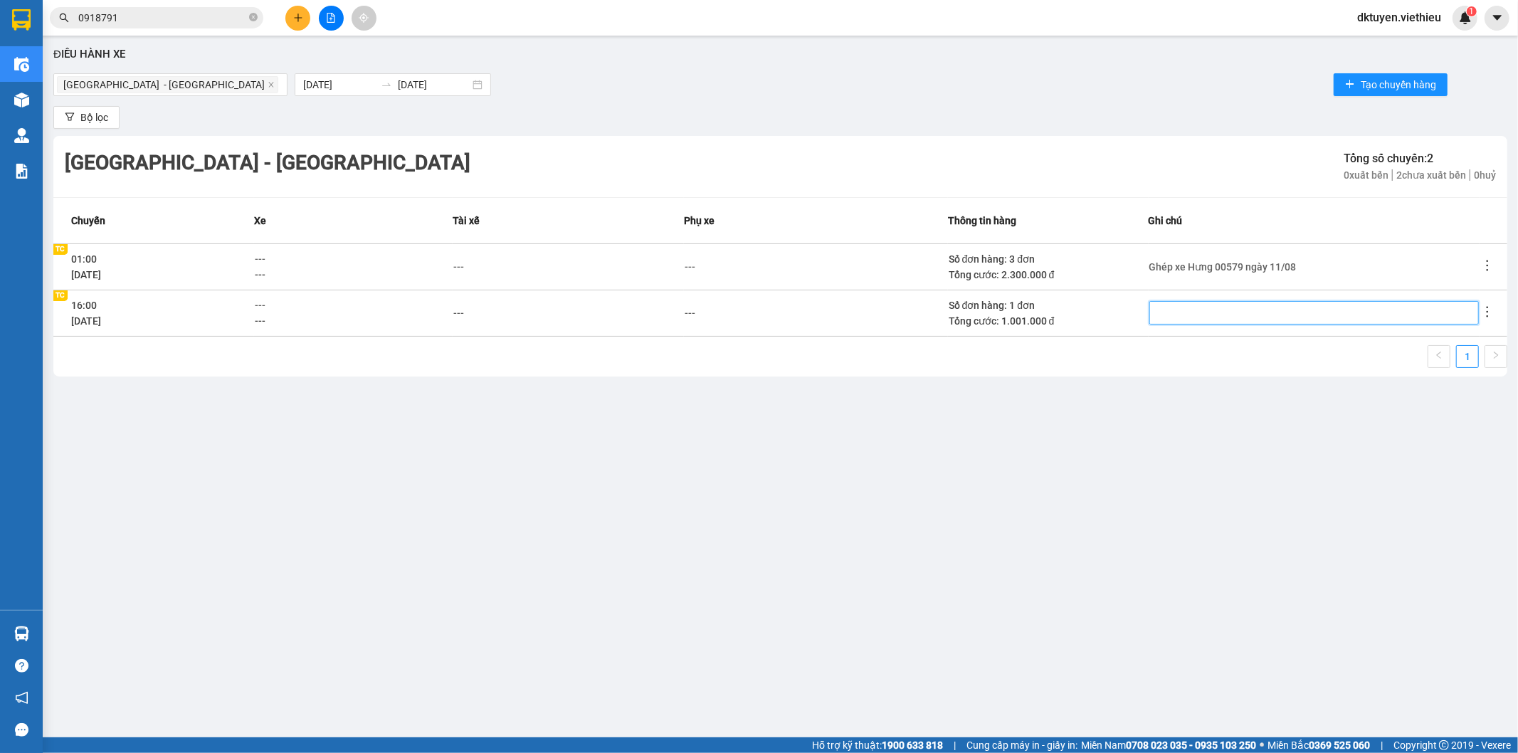
click at [1173, 312] on textarea at bounding box center [1315, 312] width 330 height 23
type textarea "G"
type textarea "Gu"
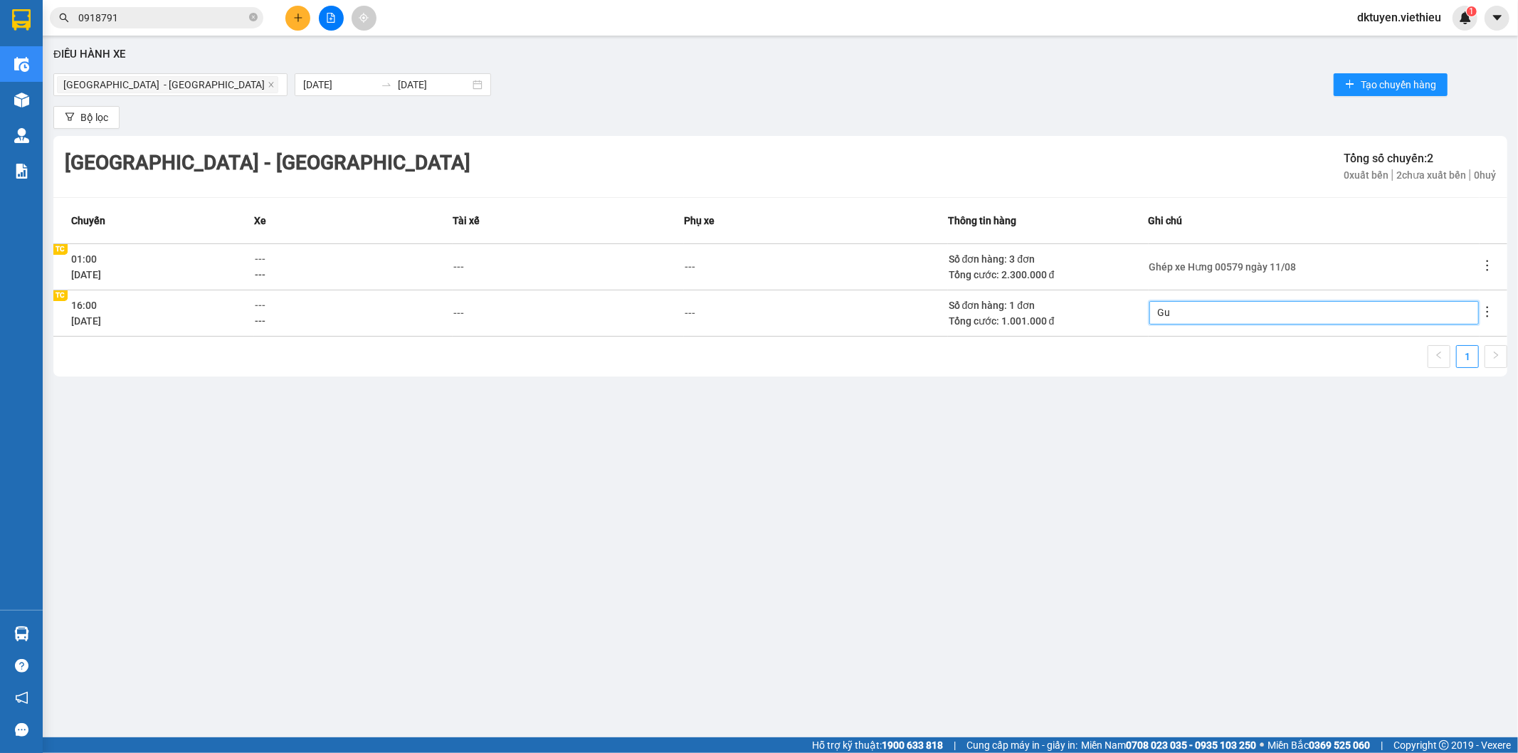
type textarea "Gui"
type textarea "Gưi"
type textarea "Gửi"
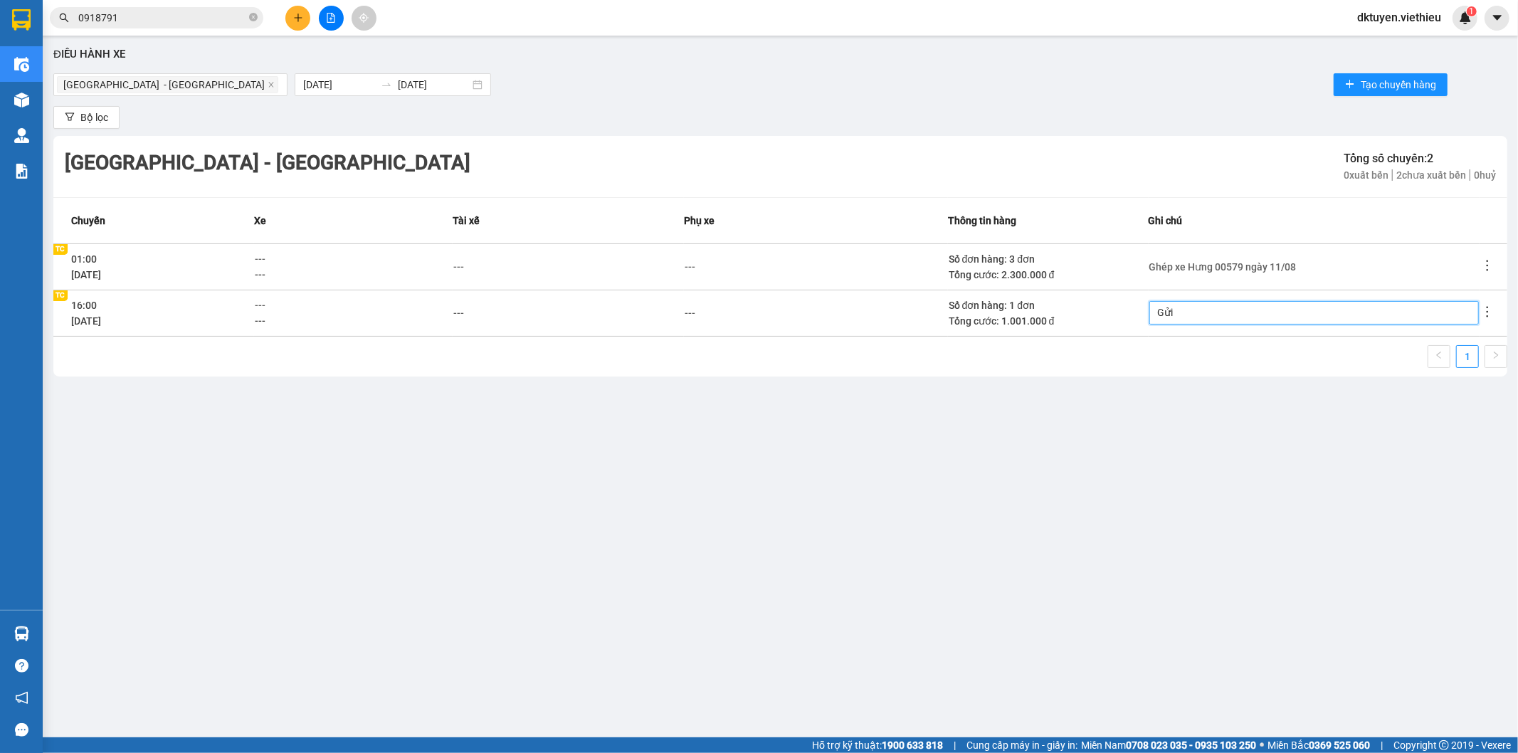
type textarea "Gửi"
type textarea "Gửi t"
type textarea "Gửi ta"
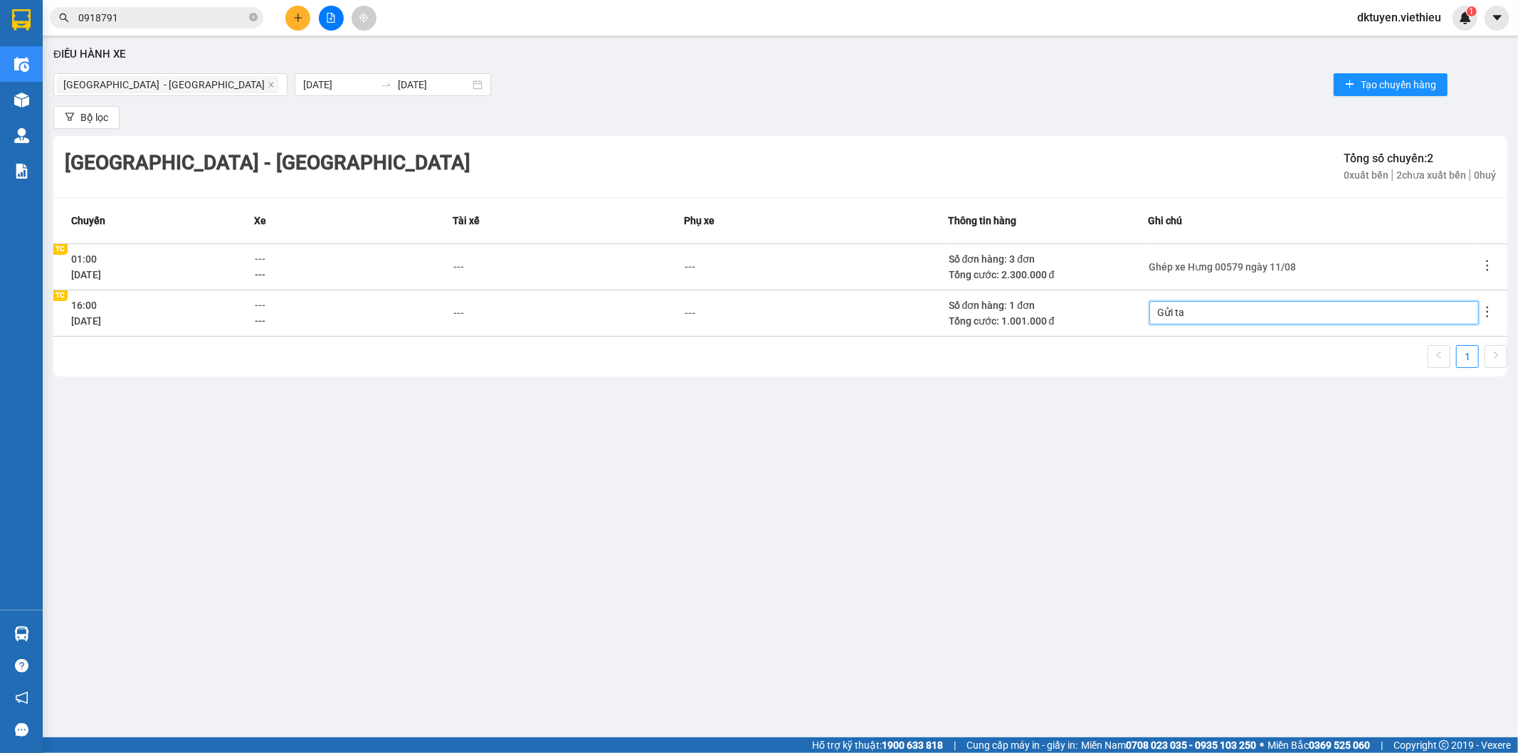
type textarea "Gửi tau"
type textarea "Gửi tàu"
type textarea "Gửi tàu k"
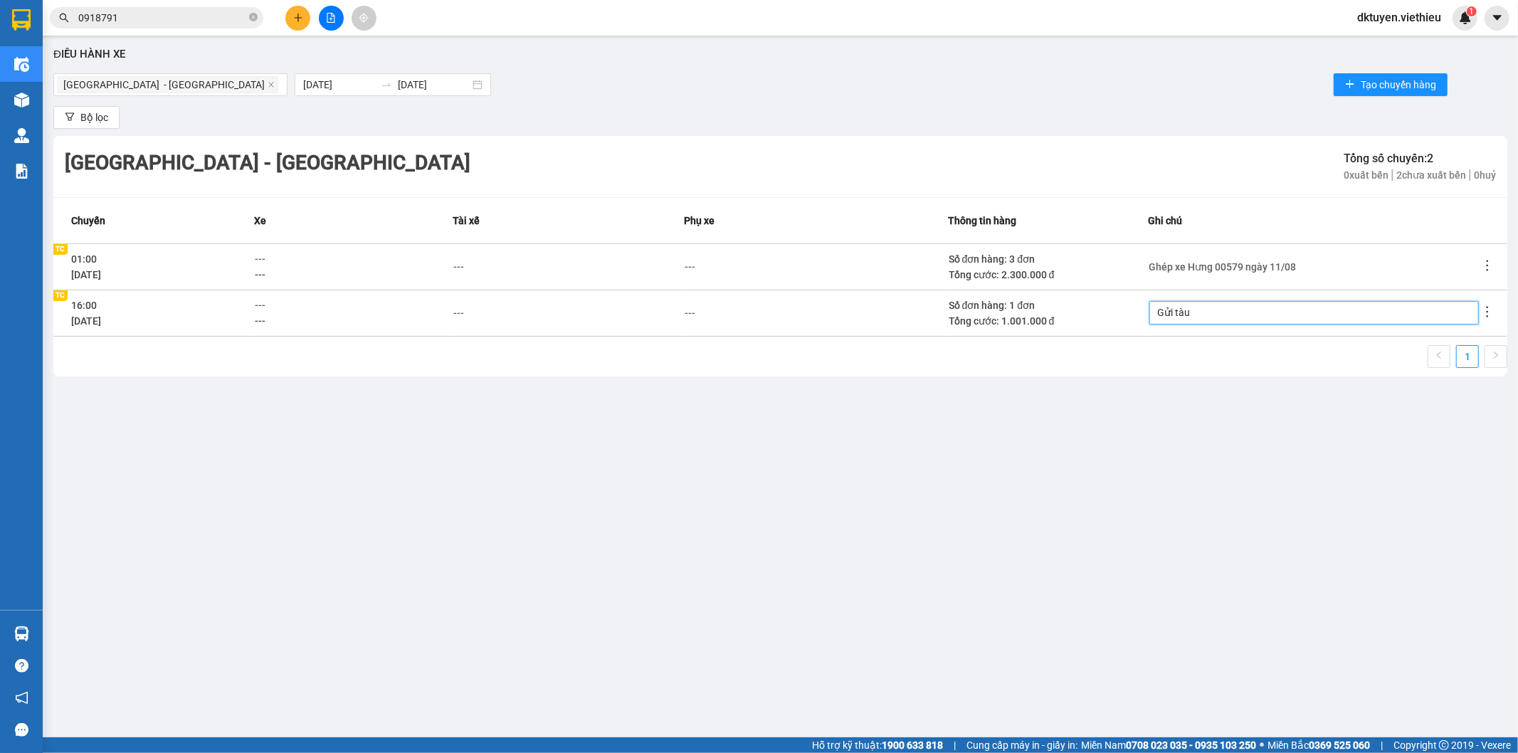
type textarea "Gửi tàu k"
type textarea "Gửi tàu kh"
type textarea "Gửi tàu kho"
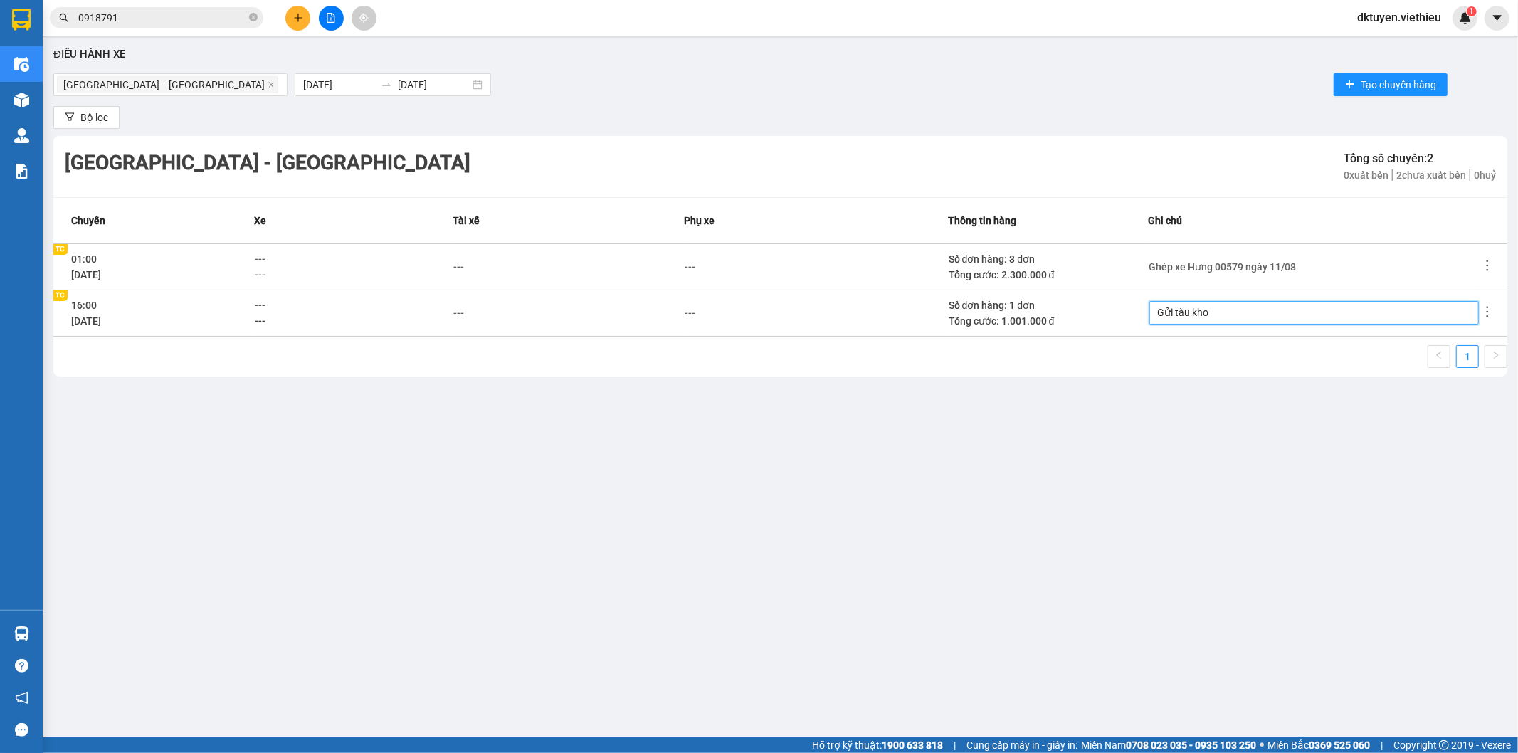
type textarea "Gửi tàu kho C"
type textarea "Gửi tàu kho C n"
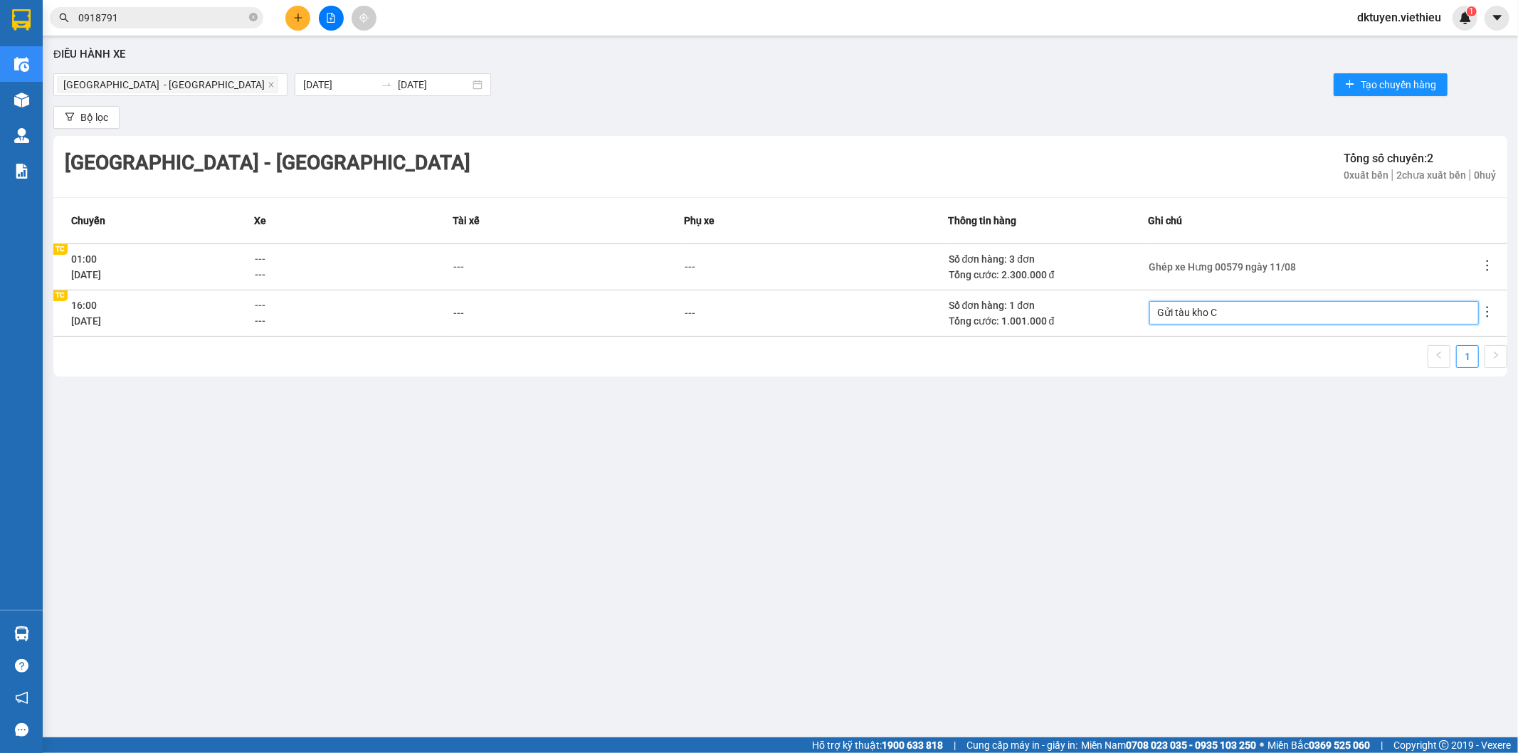
type textarea "Gửi tàu kho C n"
type textarea "Gửi tàu kho C ng"
type textarea "Gửi tàu kho C nga"
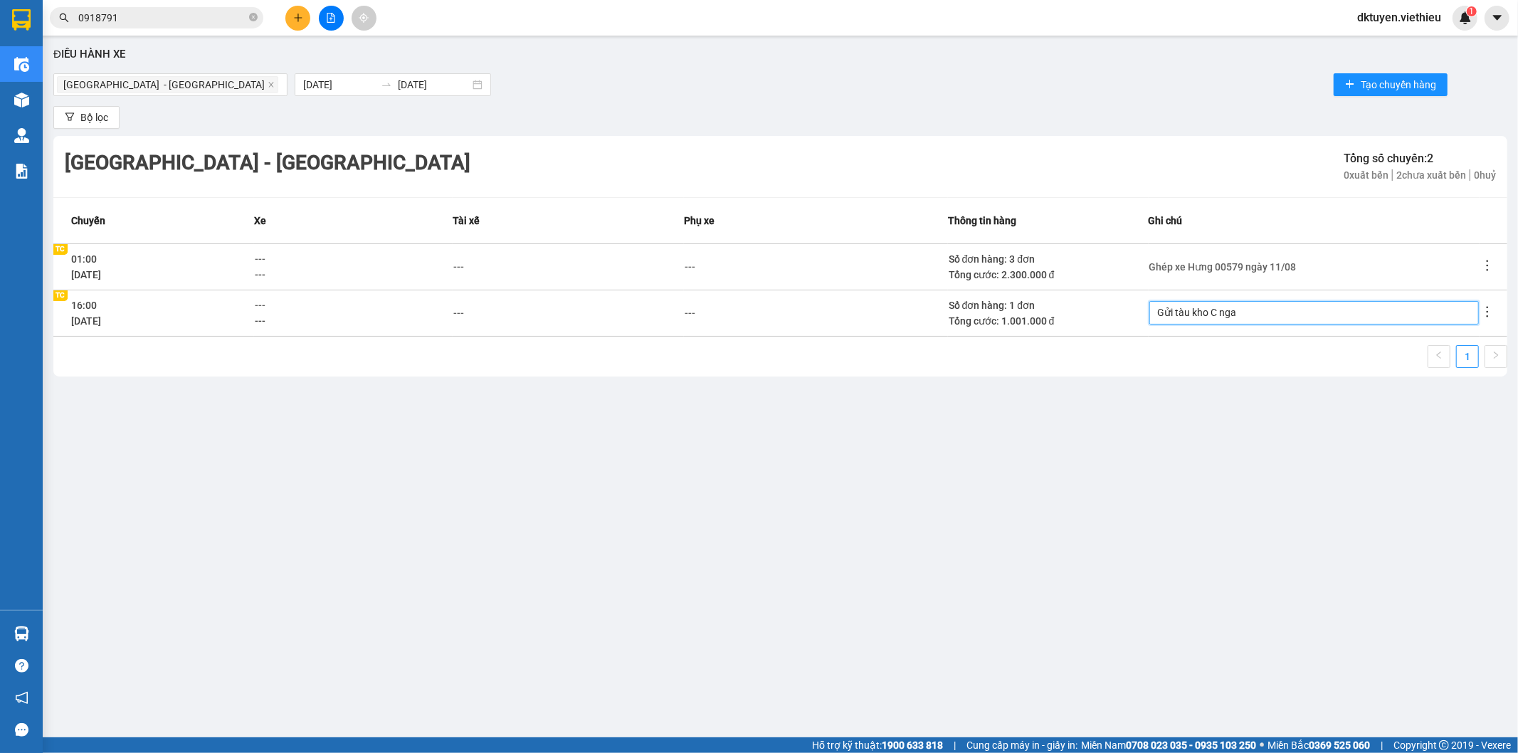
type textarea "Gửi tàu kho C ngay"
type textarea "Gửi tàu kho C ngày"
type textarea "Gửi tàu kho C ngày 1"
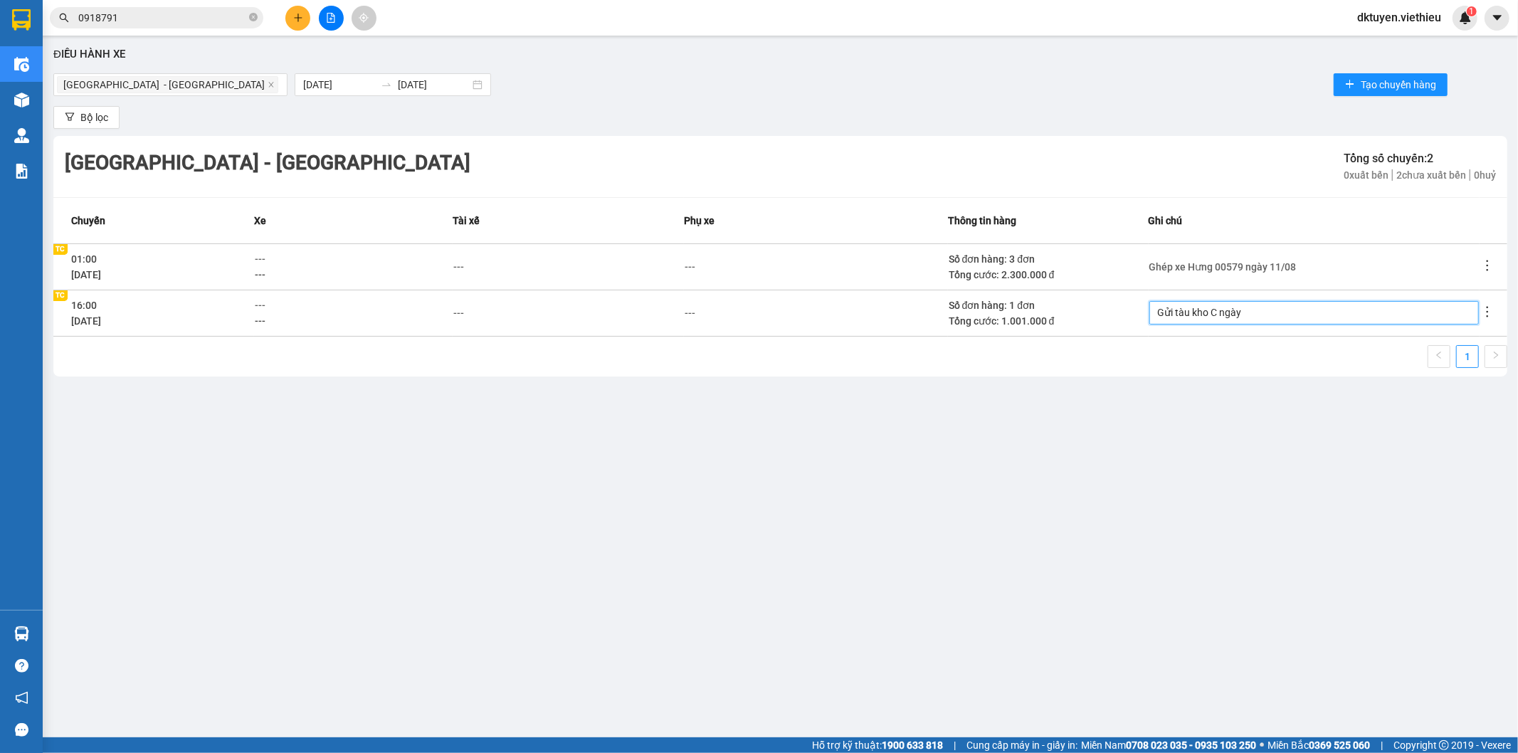
type textarea "Gửi tàu kho C ngày 1"
type textarea "Gửi tàu kho C ngày 12"
type textarea "Gửi tàu kho C ngày 12/"
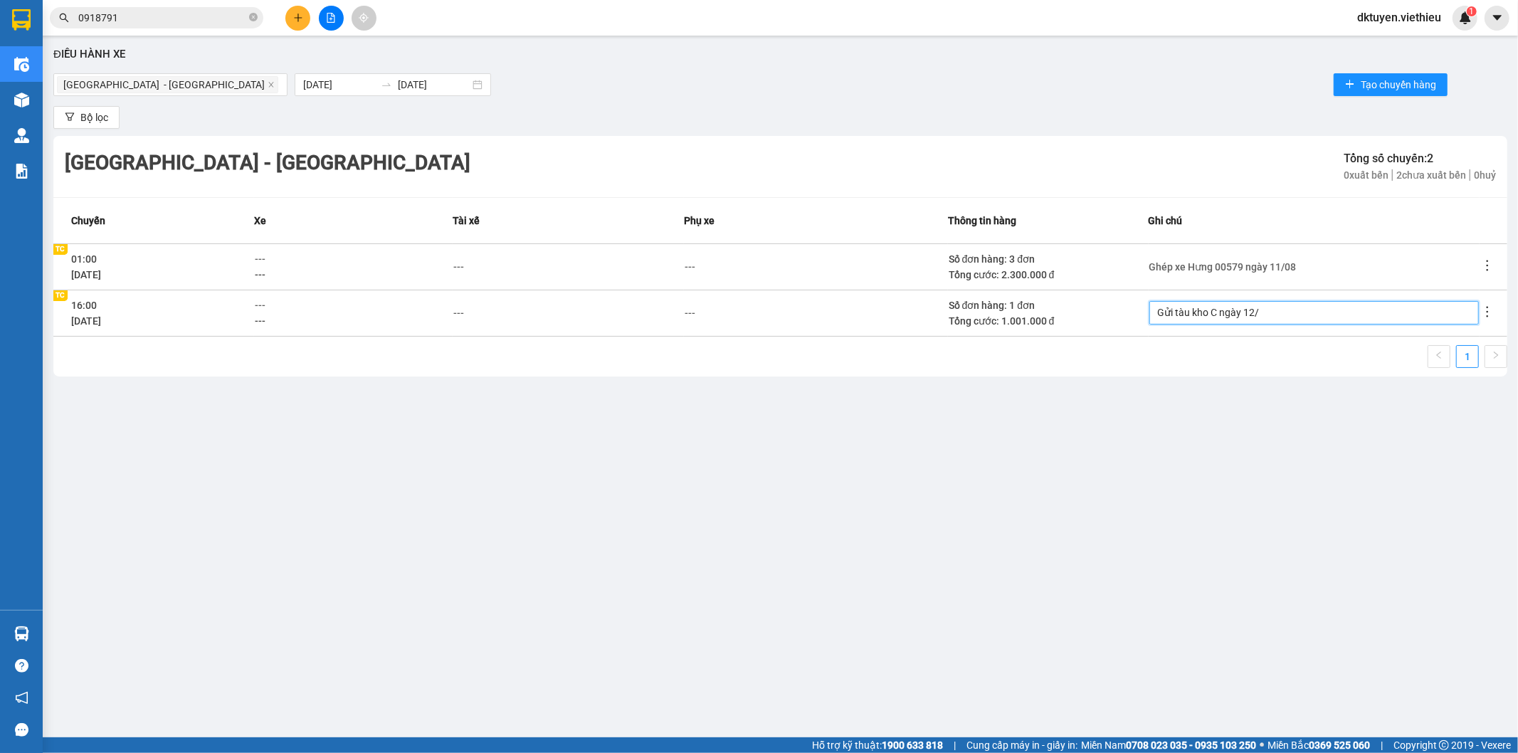
type textarea "Gửi tàu kho C ngày 12/0"
type textarea "Gửi tàu kho C ngày 12/08"
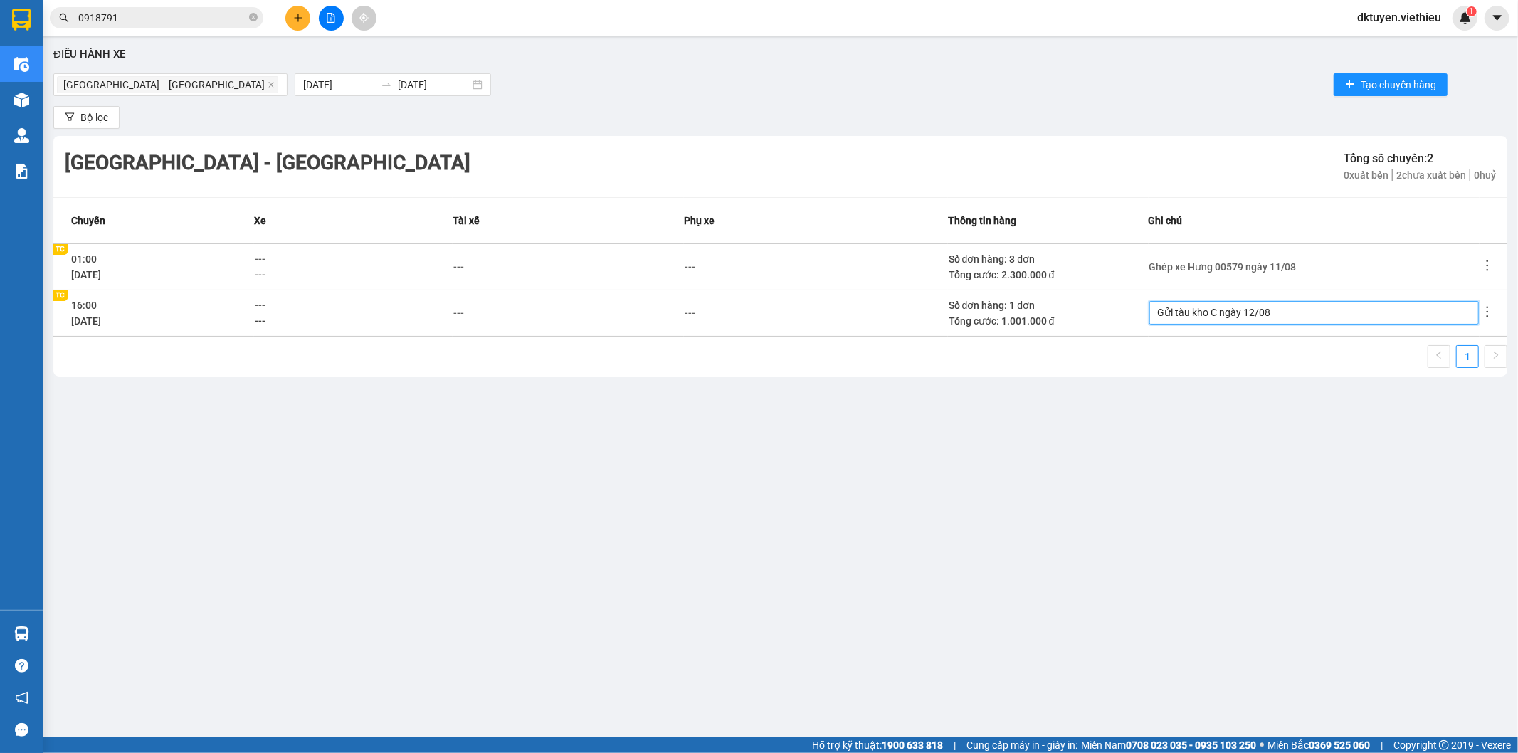
type textarea "Gửi tàu kho C ngày 12/08"
type textarea "Gửi tàu kho C ngày 12/08 ("
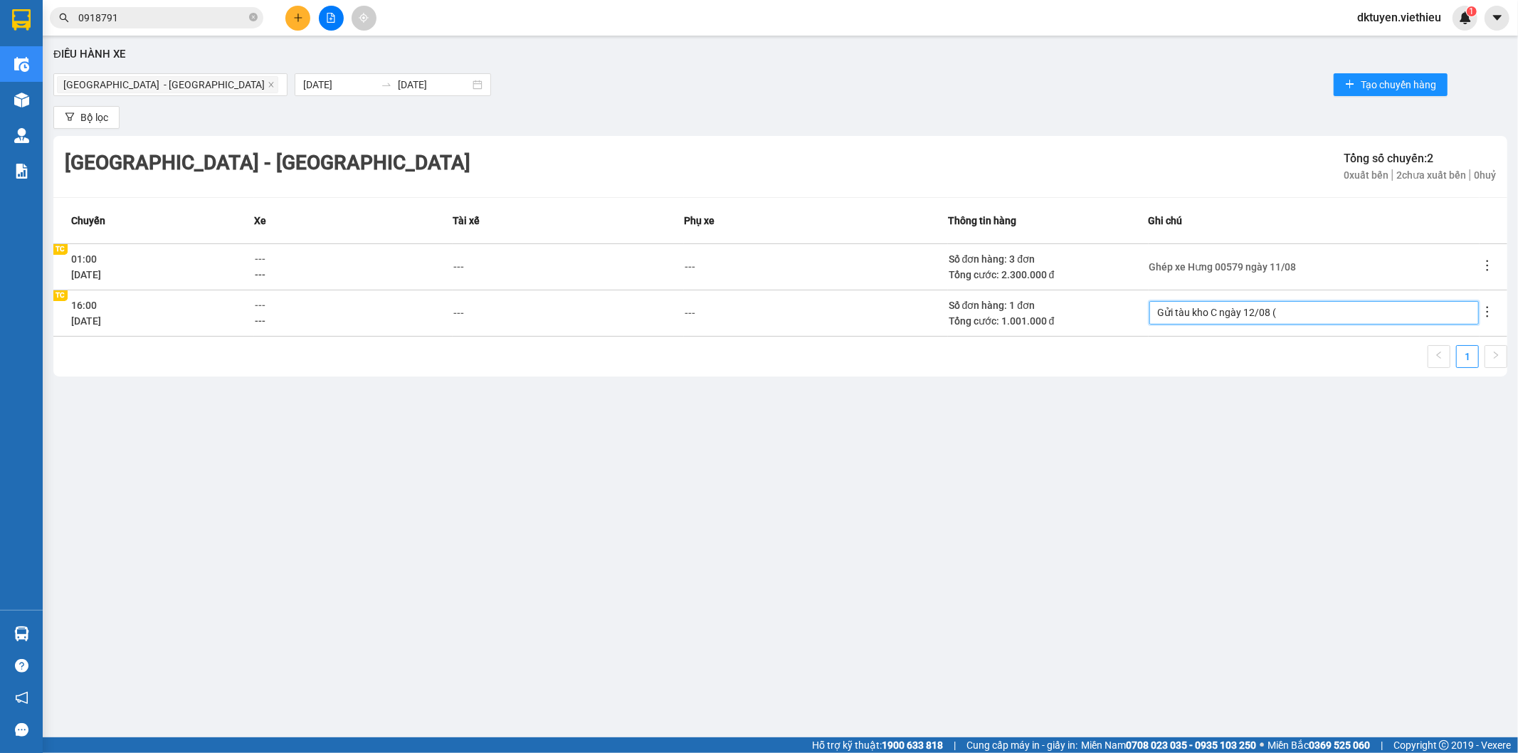
type textarea "Gửi tàu kho C ngày 12/08 ( x"
type textarea "Gửi tàu kho C ngày 12/08 ( xe"
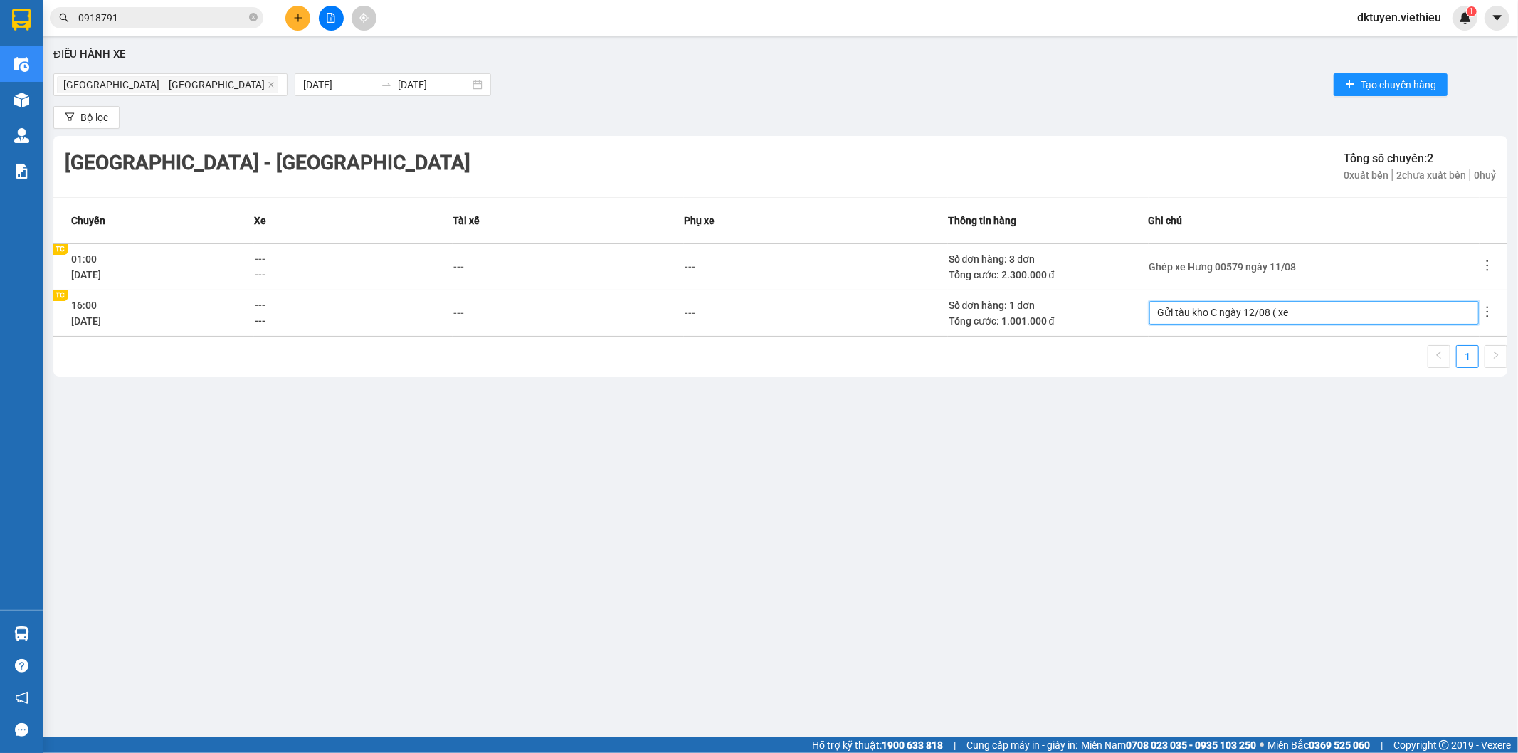
type textarea "Gửi tàu kho C ngày 12/08 ( xe"
type textarea "Gửi tàu kho C ngày 12/08 ( xe Q"
type textarea "Gửi tàu kho C ngày 12/08 ( xe Qu"
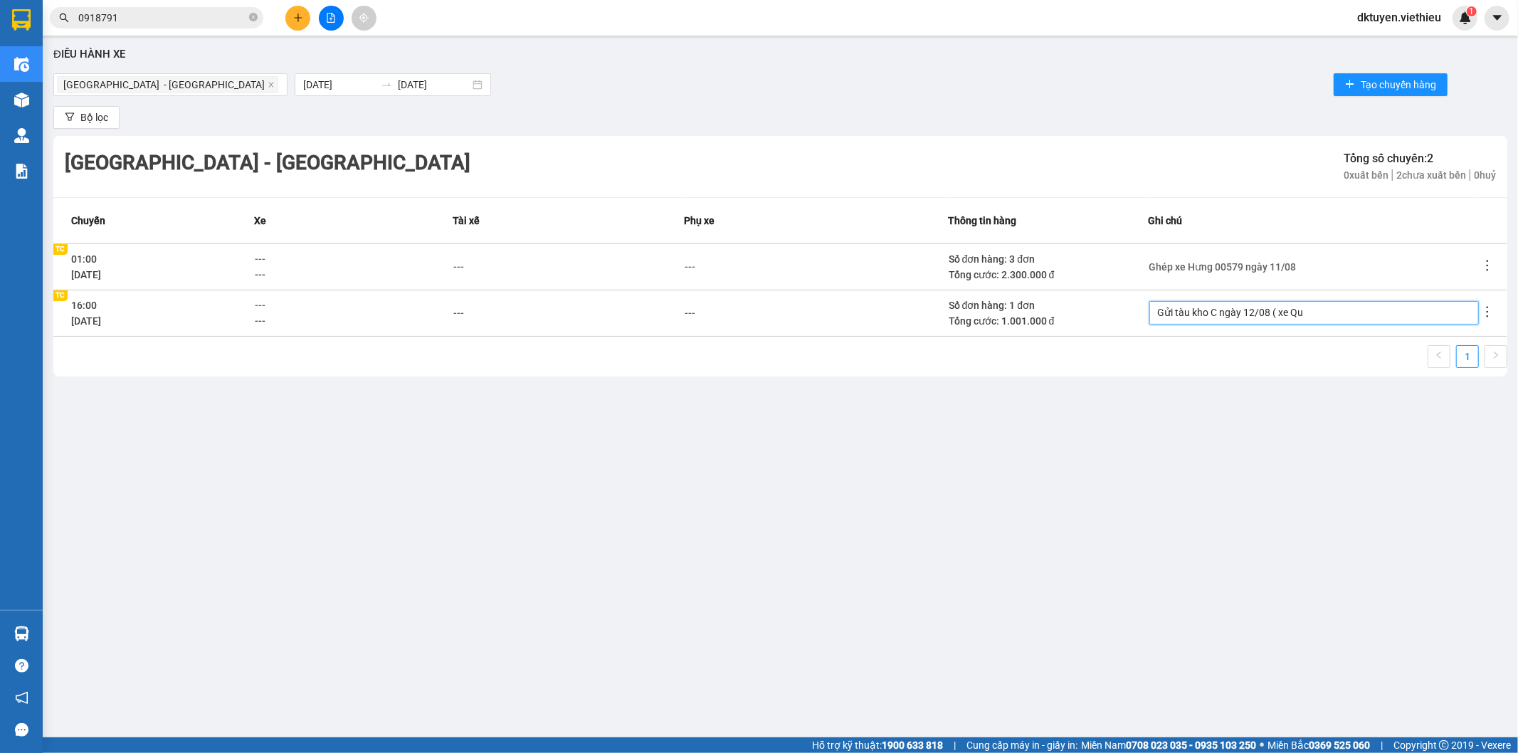
type textarea "Gửi tàu kho C ngày 12/08 ( xe Quy"
type textarea "Gửi tàu kho C ngày 12/08 ( xe Quyn"
type textarea "Gửi tàu kho C ngày 12/08 ( xe Quynh"
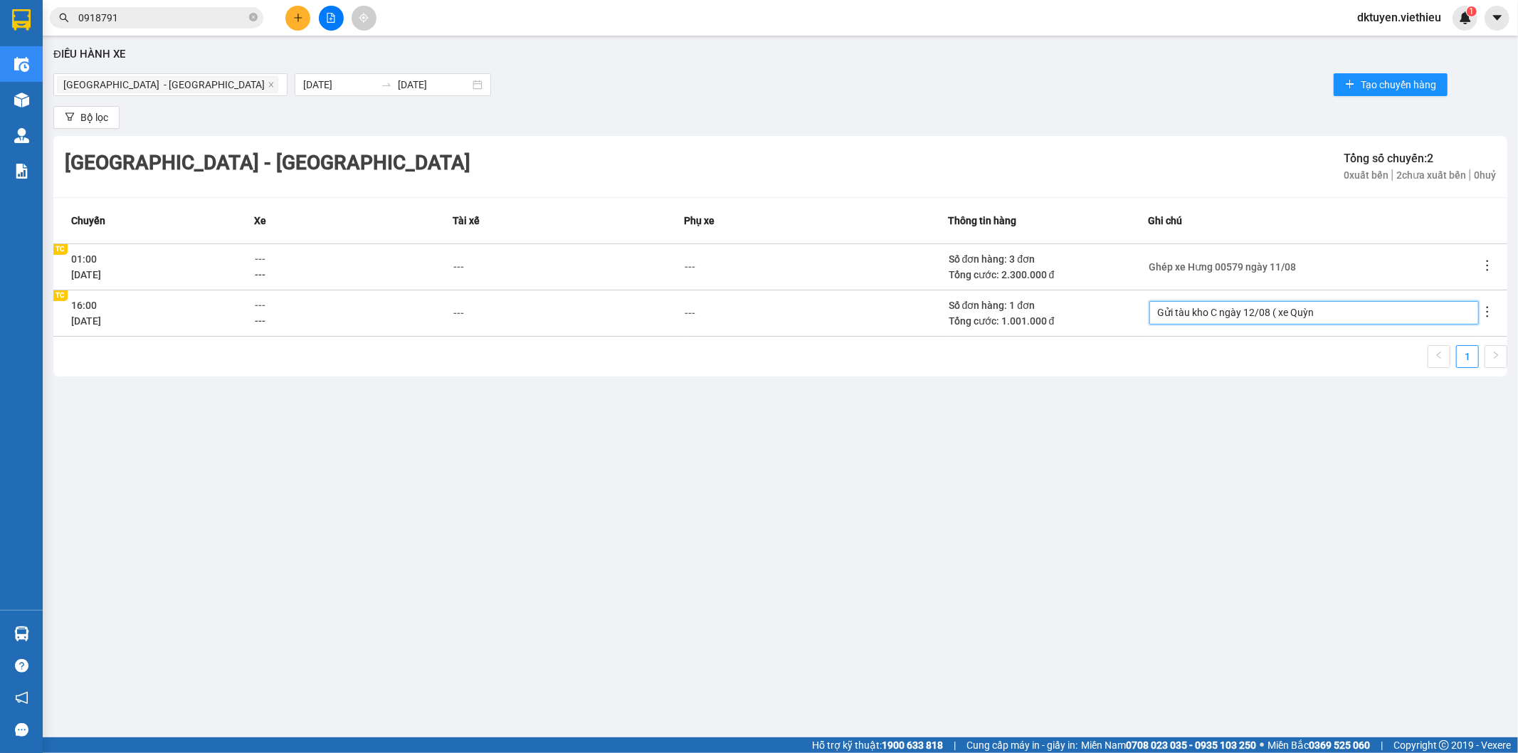
type textarea "Gửi tàu kho C ngày 12/08 ( [PERSON_NAME]"
type textarea "Gửi tàu kho C ngày 12/08 ( [PERSON_NAME] )"
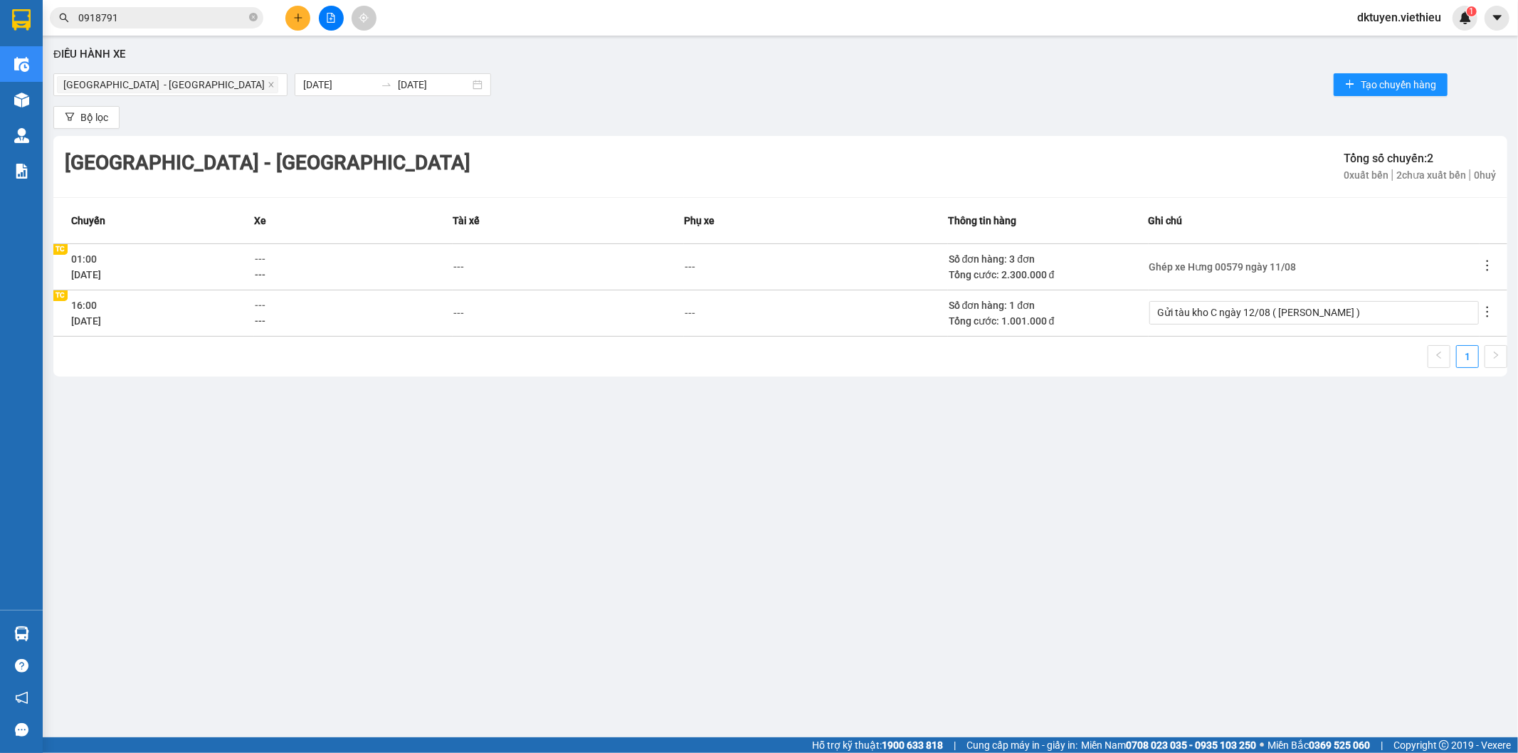
drag, startPoint x: 1203, startPoint y: 415, endPoint x: 1219, endPoint y: 436, distance: 26.3
click at [1204, 416] on div "Điều hành xe [GEOGRAPHIC_DATA] - [GEOGRAPHIC_DATA] [DATE] [DATE] Tạo chuyến hàn…" at bounding box center [780, 370] width 1461 height 655
click at [1488, 310] on icon "more" at bounding box center [1488, 312] width 14 height 14
click at [1456, 372] on span "Xem phơi" at bounding box center [1452, 372] width 42 height 11
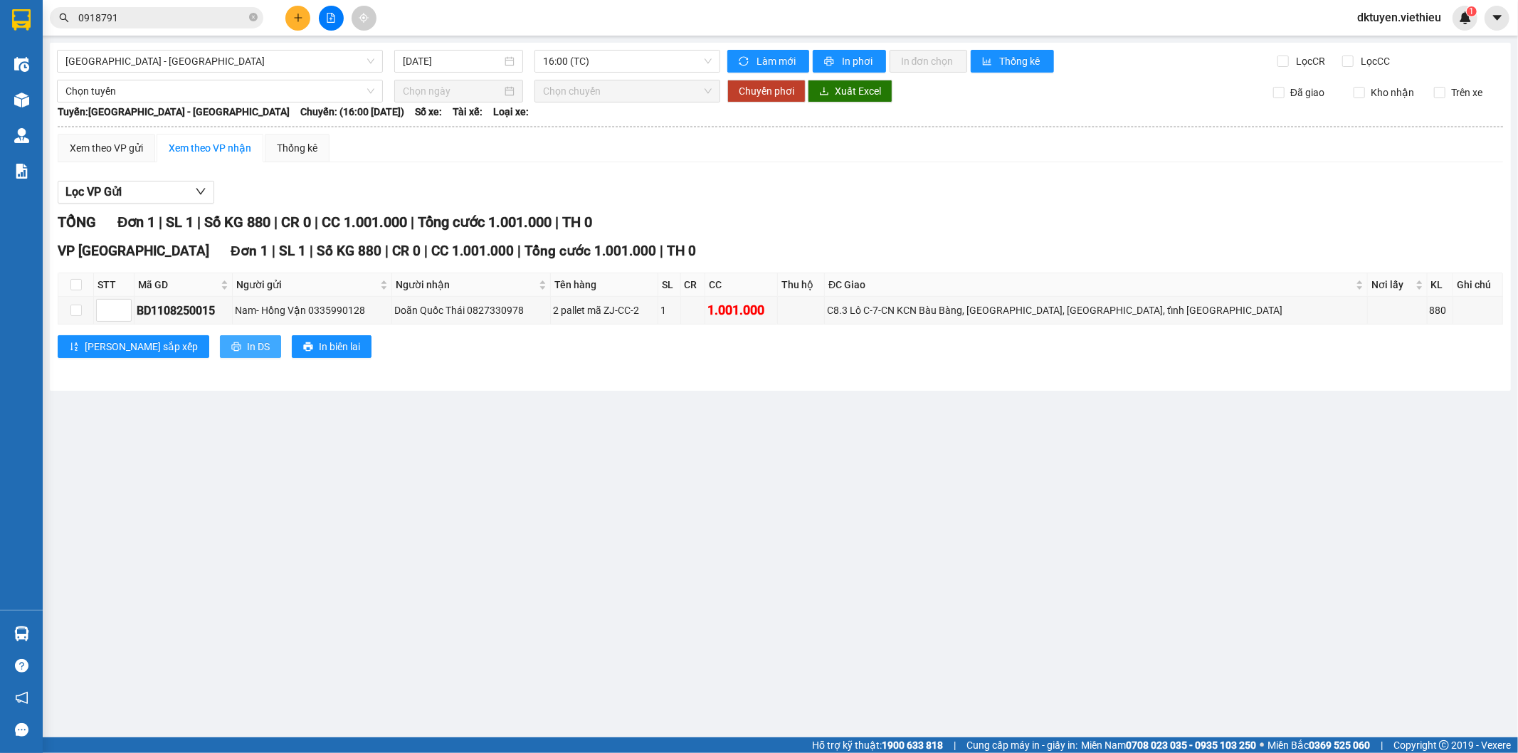
click at [247, 342] on span "In DS" at bounding box center [258, 347] width 23 height 16
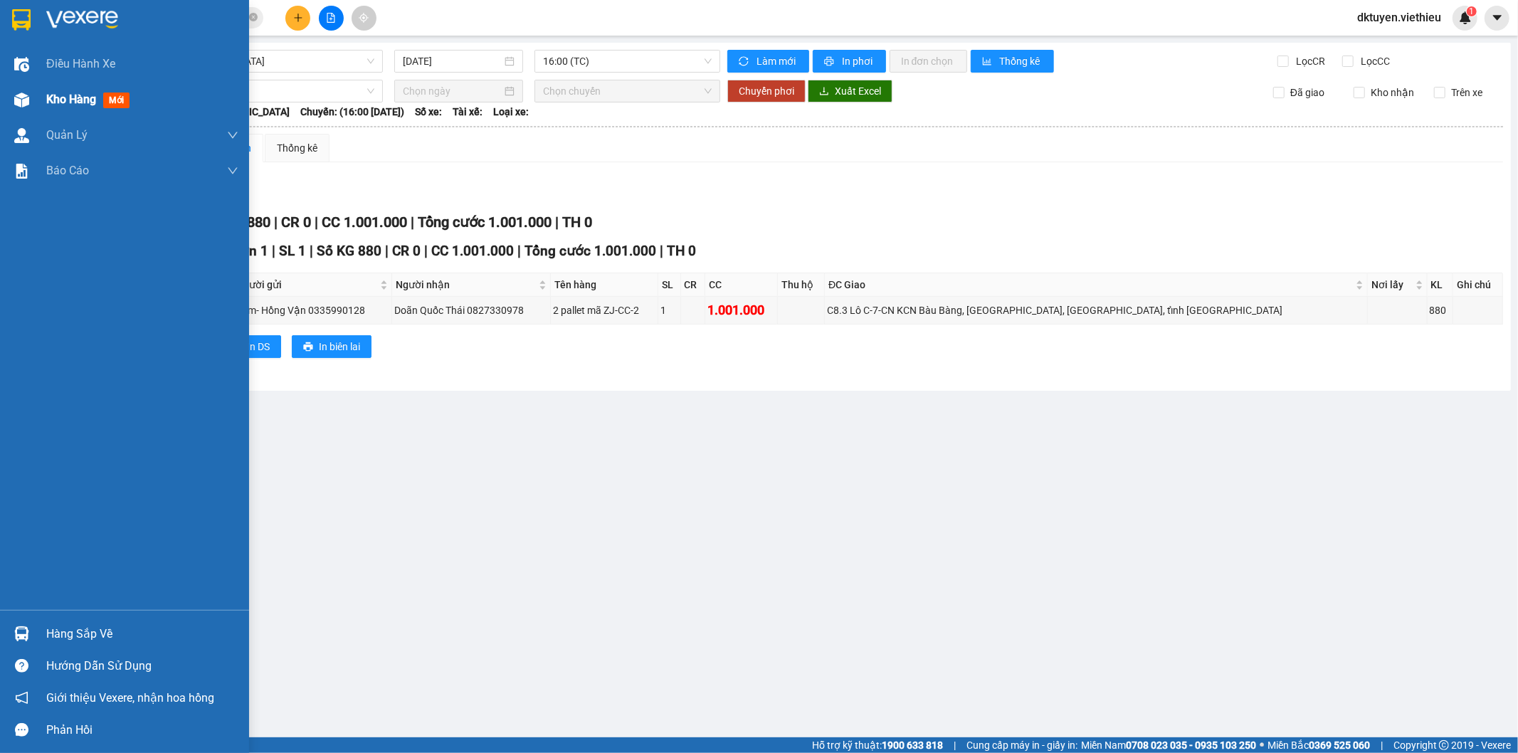
click at [62, 93] on span "Kho hàng" at bounding box center [71, 100] width 50 height 14
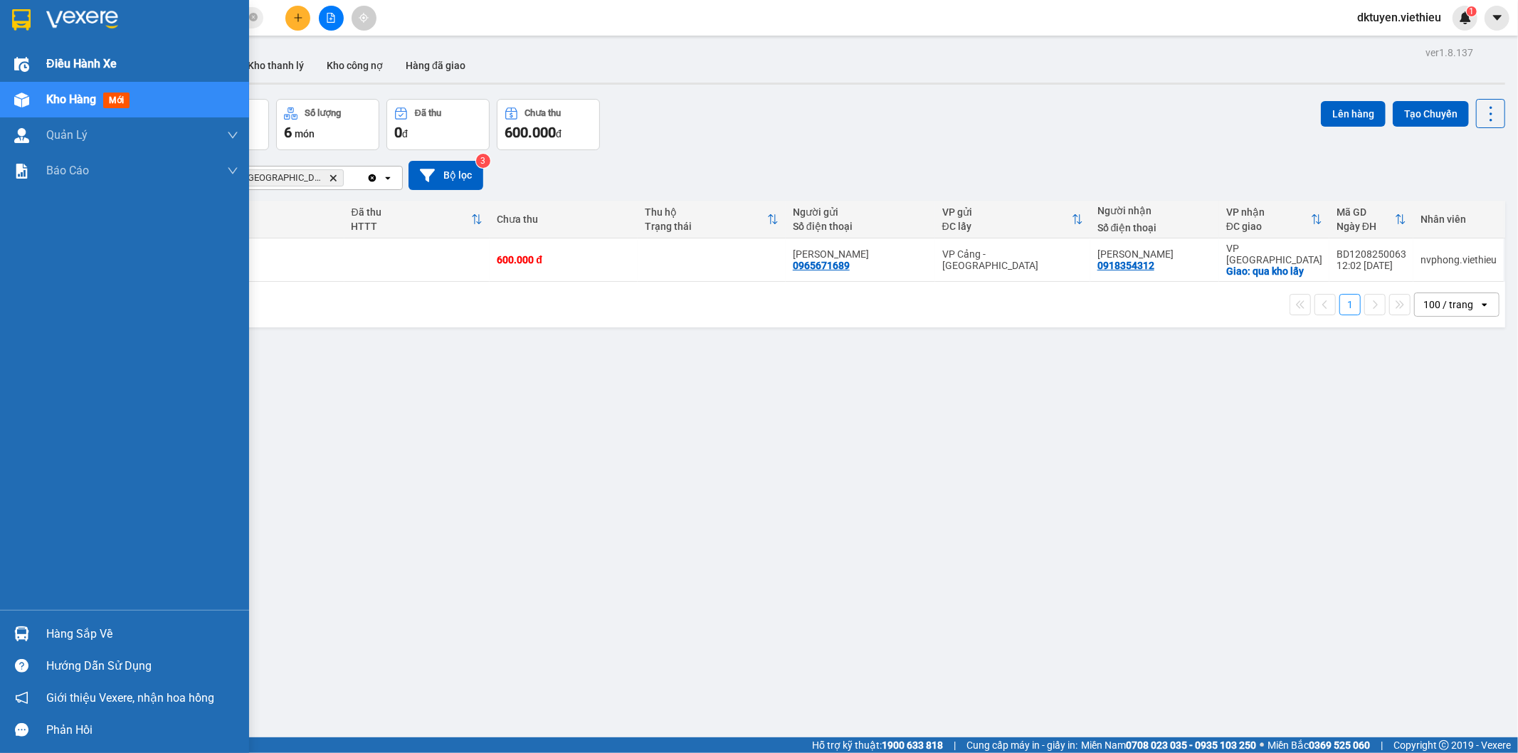
click at [70, 58] on span "Điều hành xe" at bounding box center [81, 64] width 70 height 18
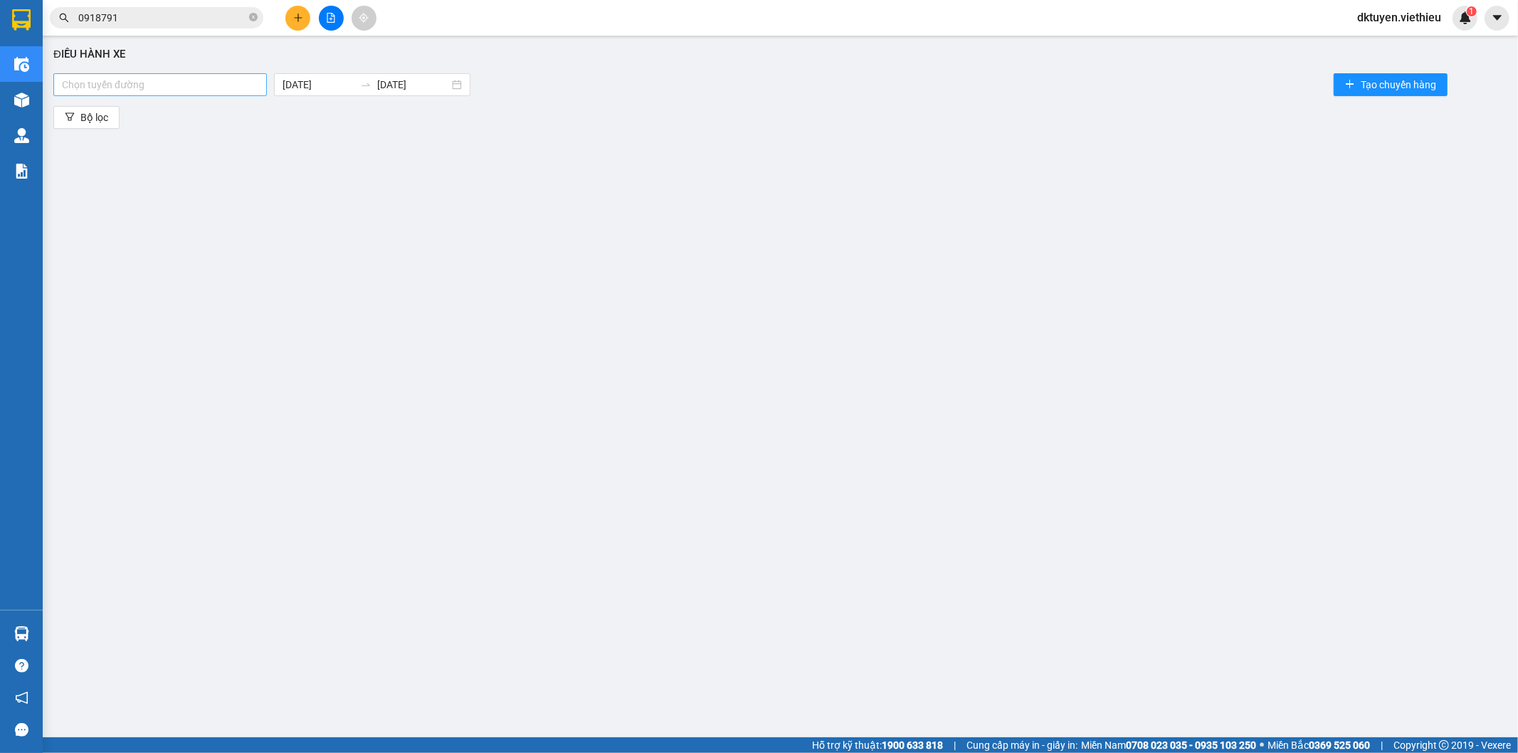
click at [214, 93] on div "Chọn tuyến đường" at bounding box center [160, 84] width 214 height 23
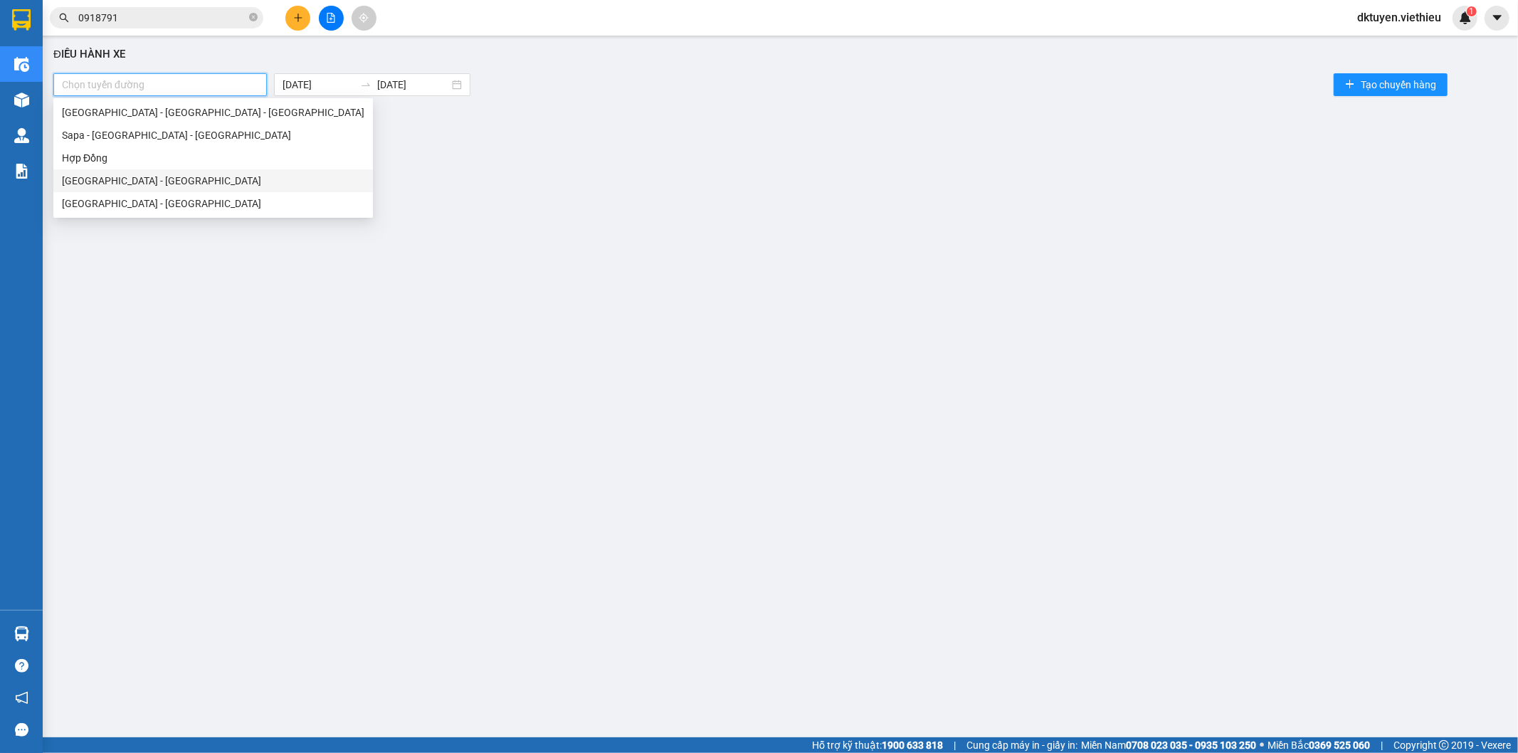
click at [147, 186] on div "[GEOGRAPHIC_DATA] - [GEOGRAPHIC_DATA]" at bounding box center [213, 181] width 303 height 16
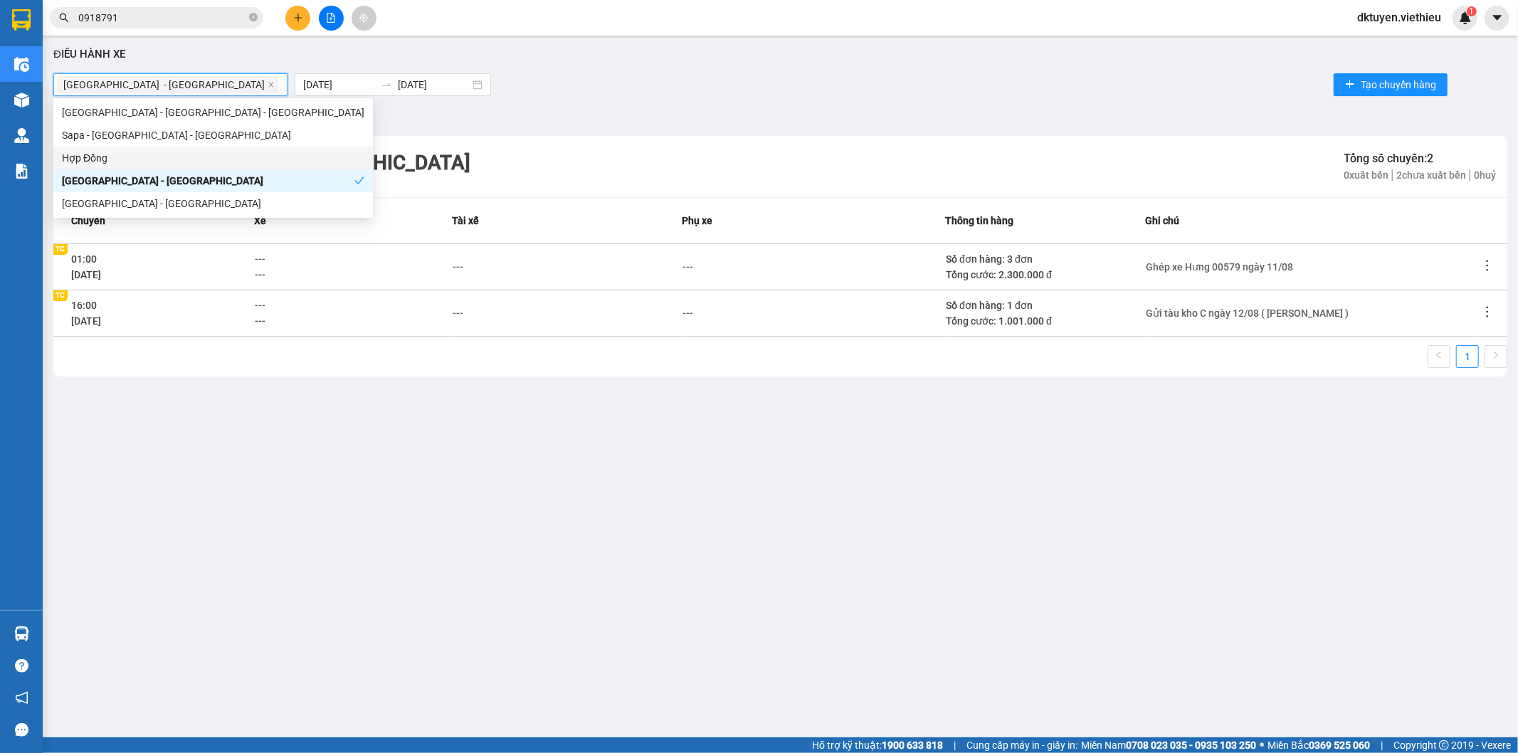
click at [1491, 311] on icon "more" at bounding box center [1488, 312] width 14 height 14
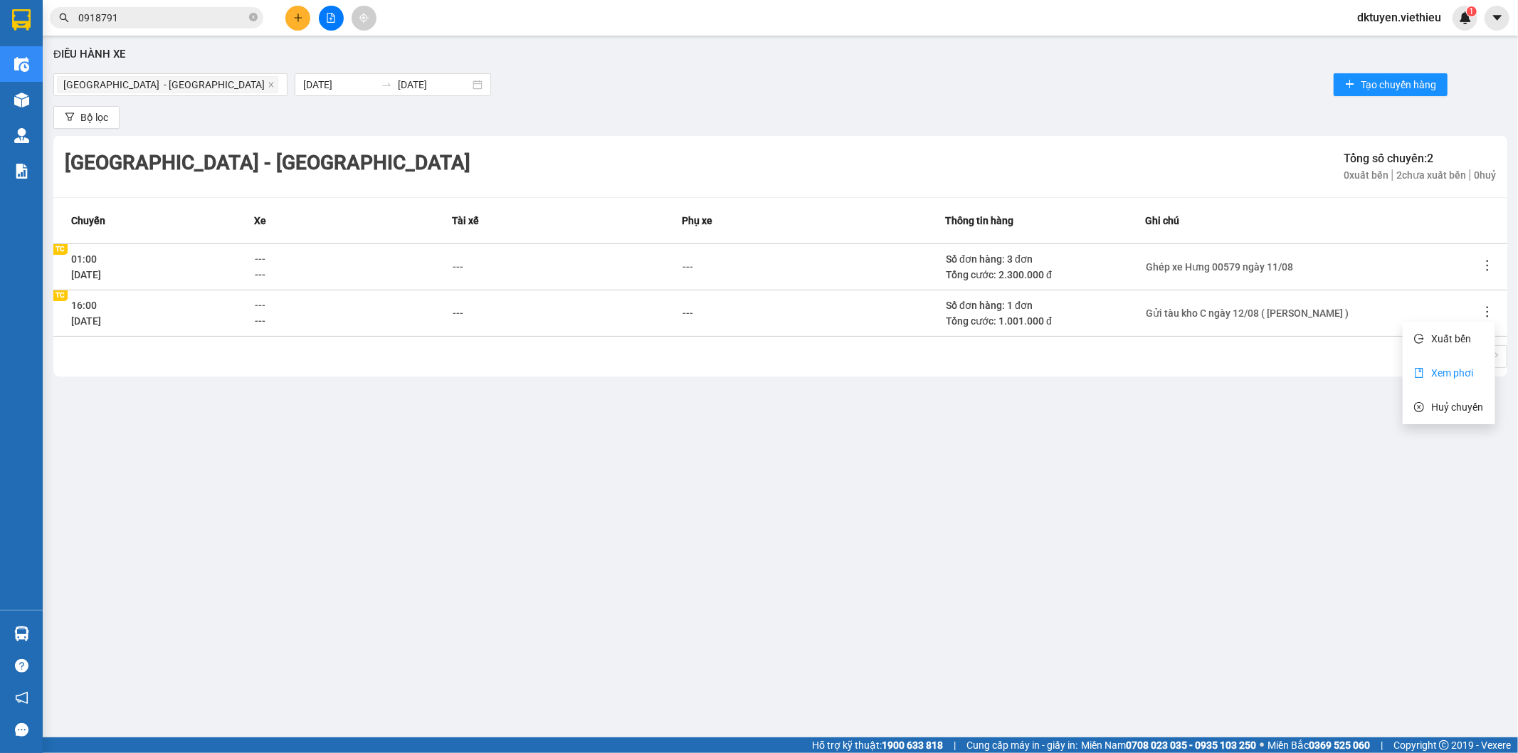
click at [1475, 370] on li "Xem phơi" at bounding box center [1449, 373] width 92 height 28
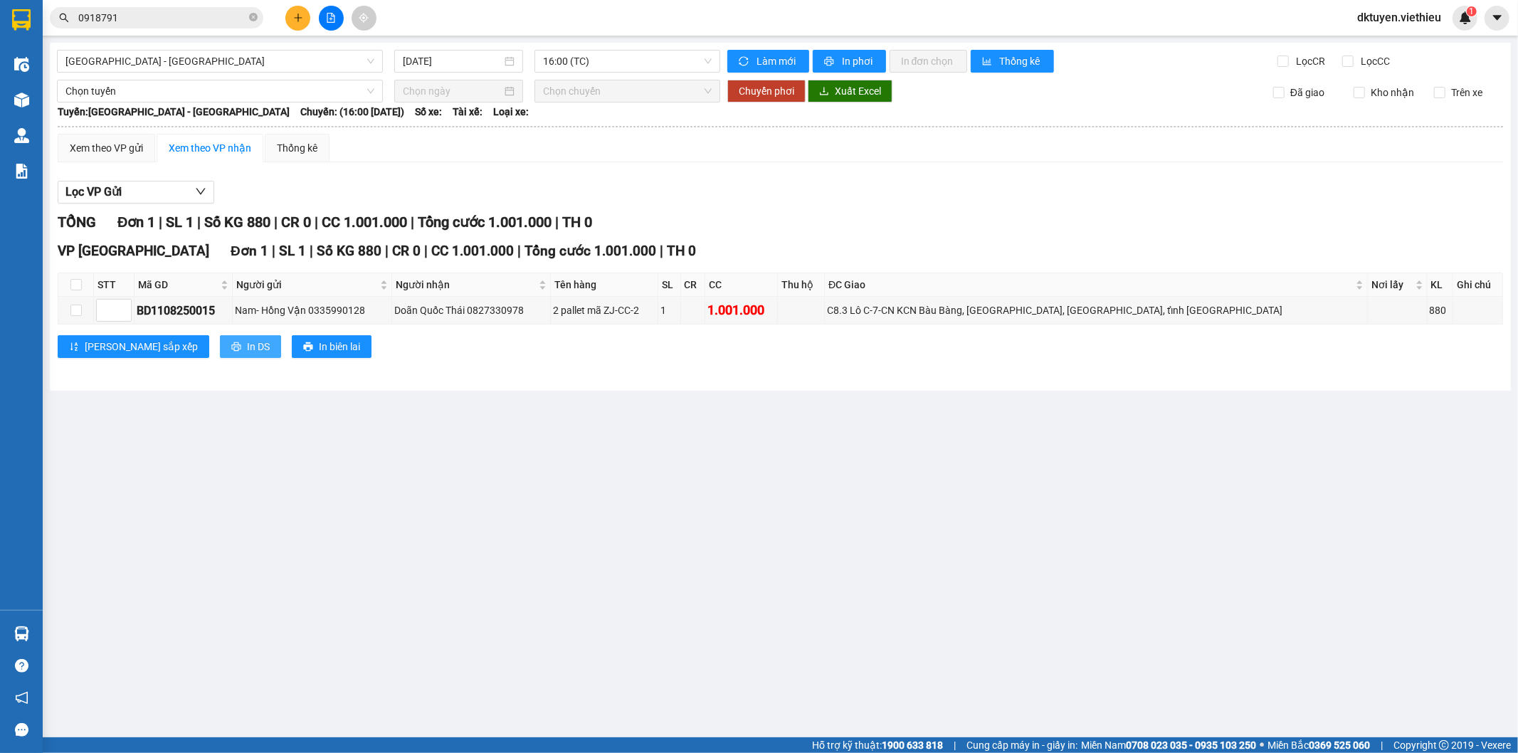
click at [231, 346] on icon "printer" at bounding box center [236, 347] width 10 height 10
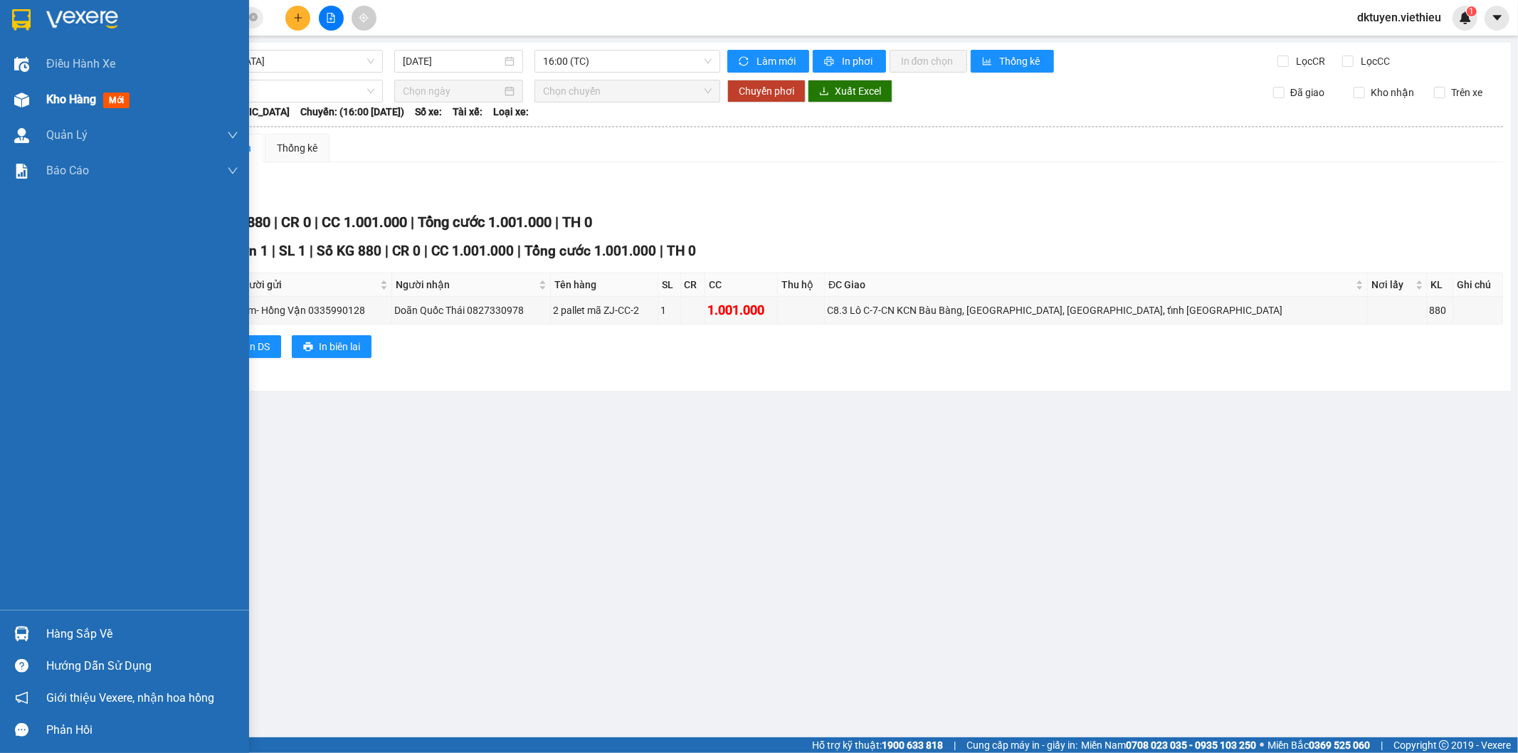
click at [84, 103] on span "Kho hàng" at bounding box center [71, 100] width 50 height 14
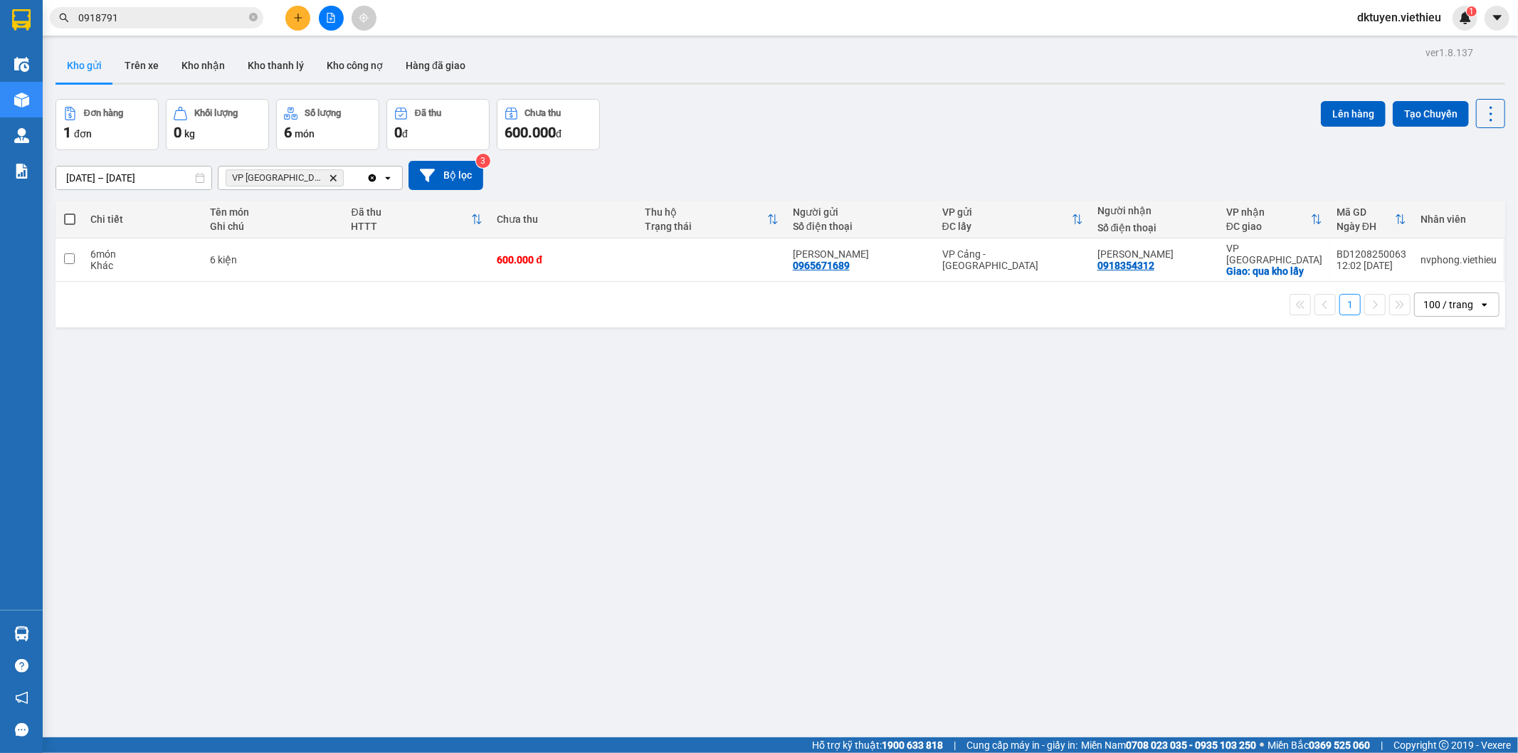
click at [329, 182] on icon "Delete" at bounding box center [333, 178] width 9 height 9
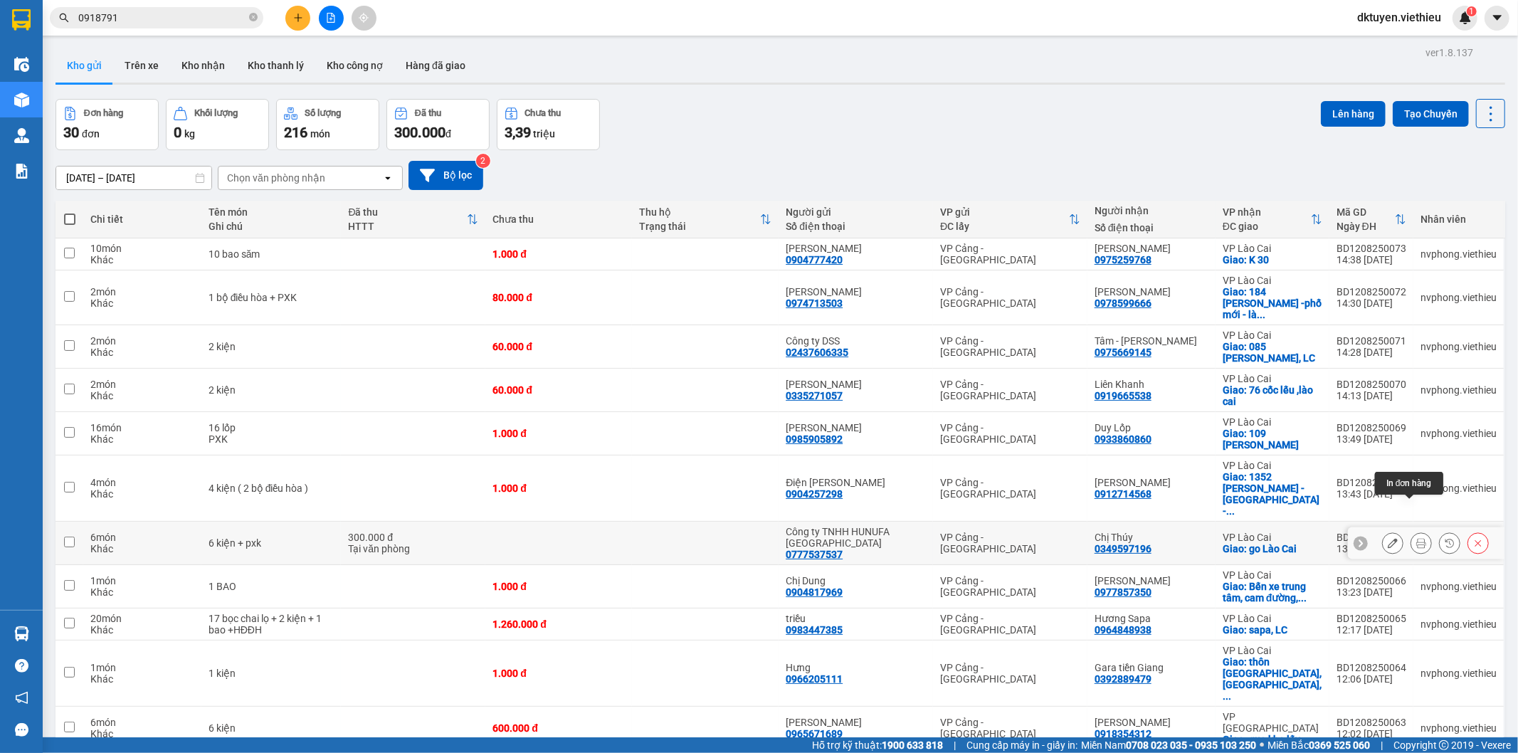
click at [1417, 538] on icon at bounding box center [1422, 543] width 10 height 10
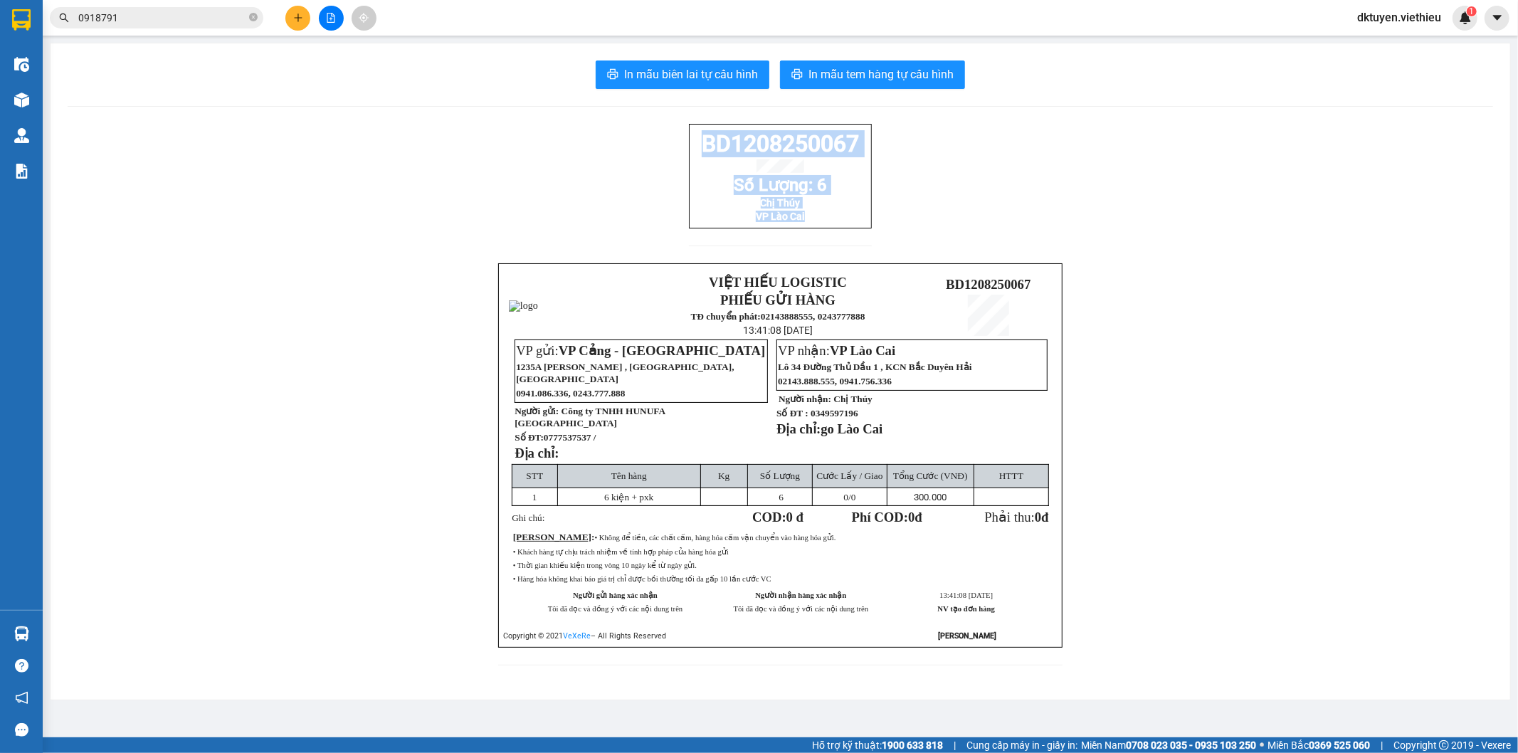
drag, startPoint x: 811, startPoint y: 230, endPoint x: 702, endPoint y: 152, distance: 134.7
click at [702, 152] on div "BD1208250067 Số Lượng: 6 Chị Thúy VP Lào Cai" at bounding box center [780, 176] width 183 height 105
copy div "BD1208250067 Số Lượng: 6 Chị Thúy VP Lào Cai"
